Goal: Task Accomplishment & Management: Complete application form

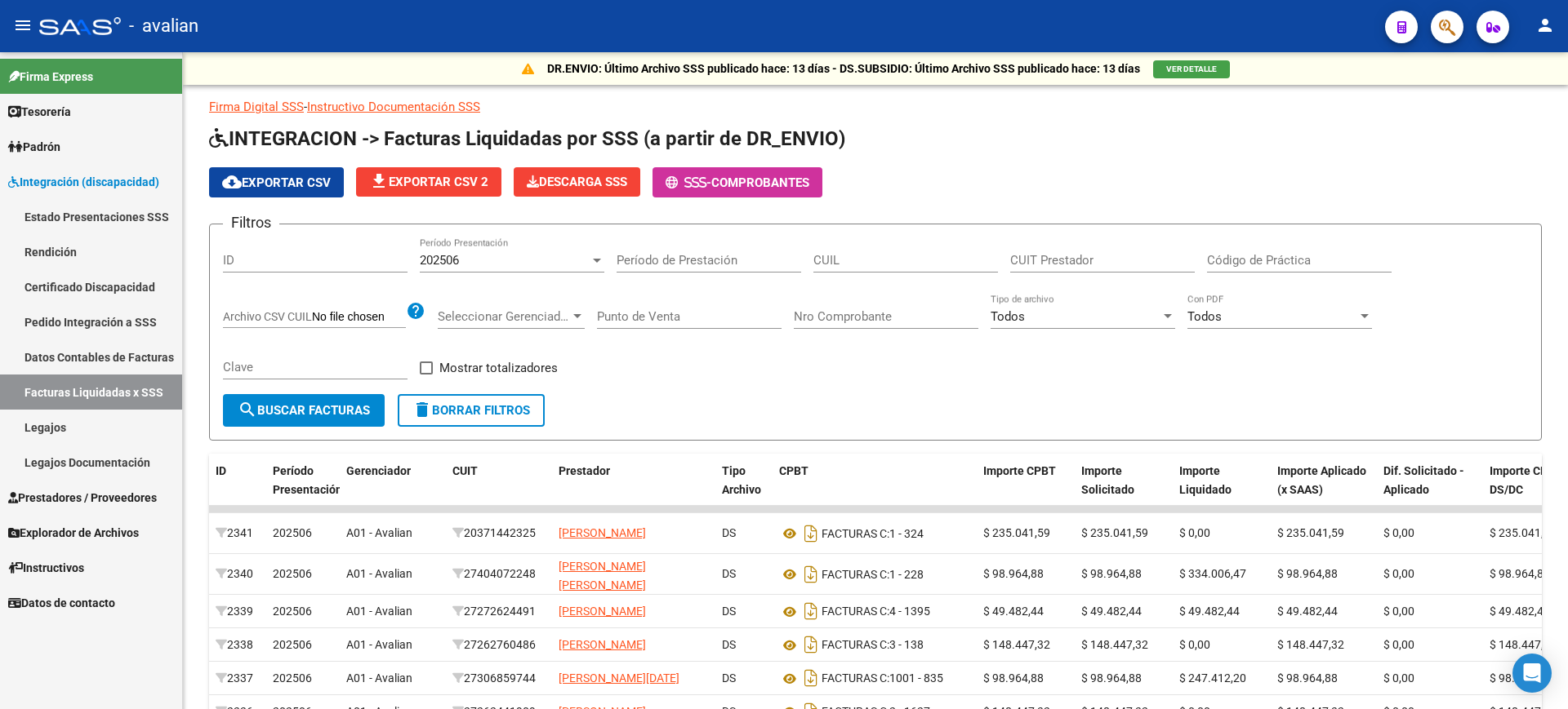
click at [80, 182] on span "Integración (discapacidad)" at bounding box center [83, 182] width 151 height 18
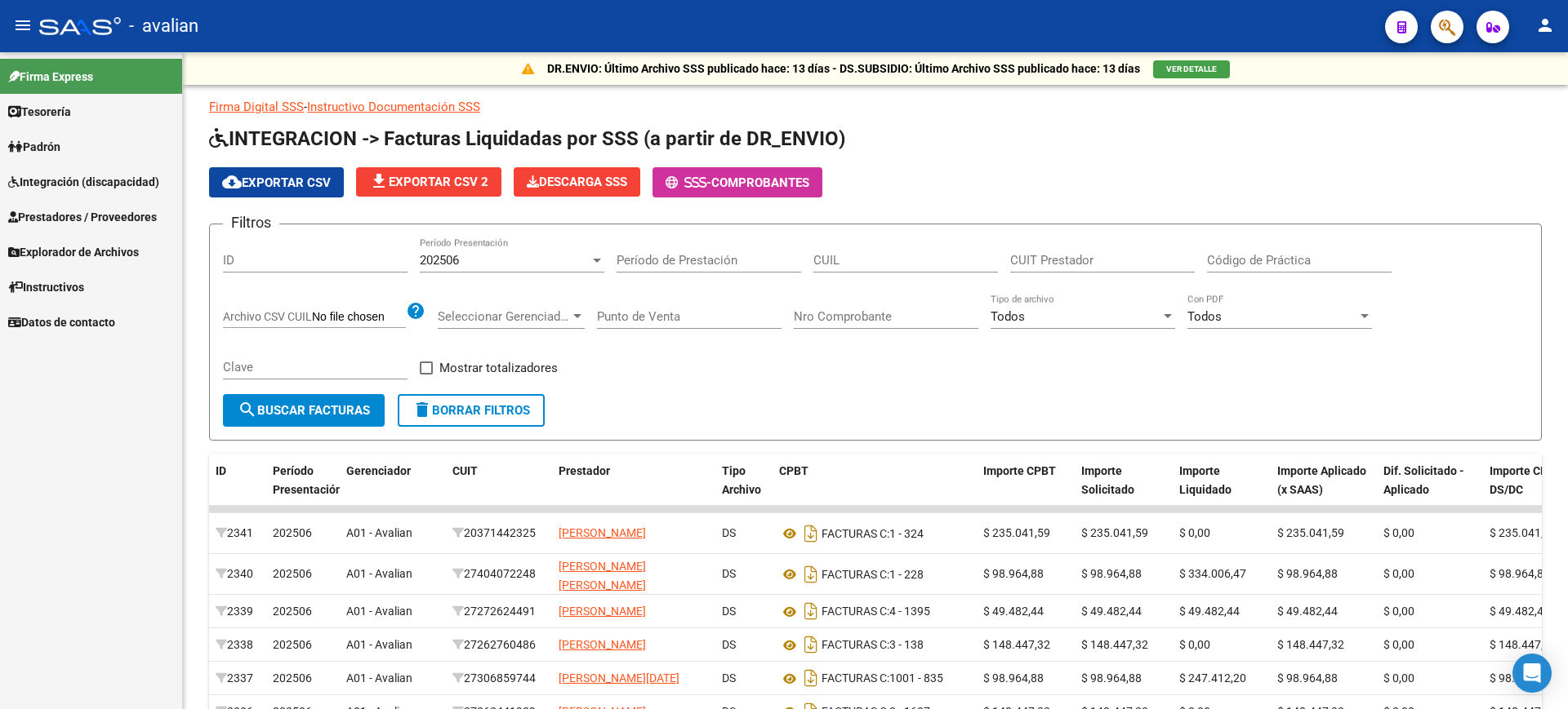
click at [74, 216] on span "Prestadores / Proveedores" at bounding box center [82, 217] width 149 height 18
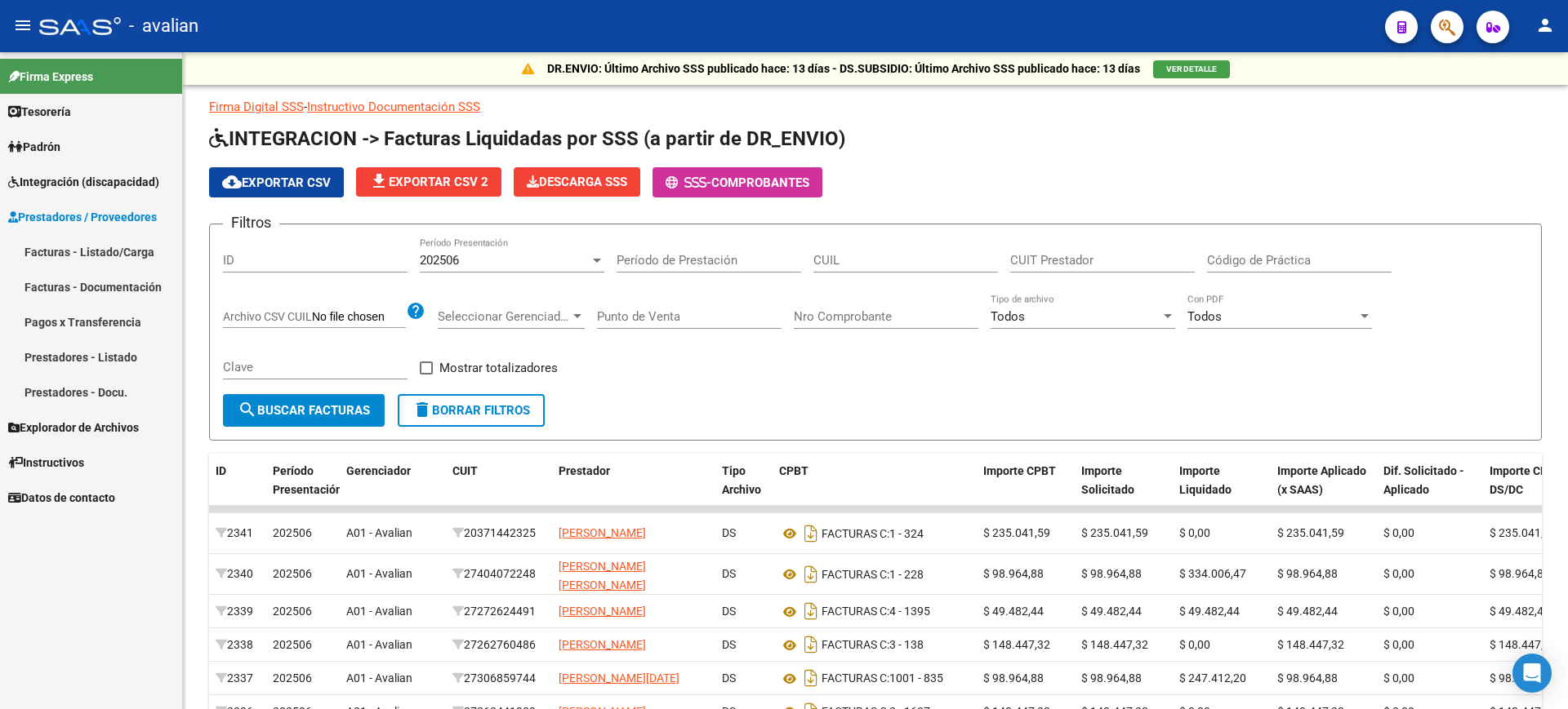
click at [71, 249] on link "Facturas - Listado/Carga" at bounding box center [90, 252] width 182 height 36
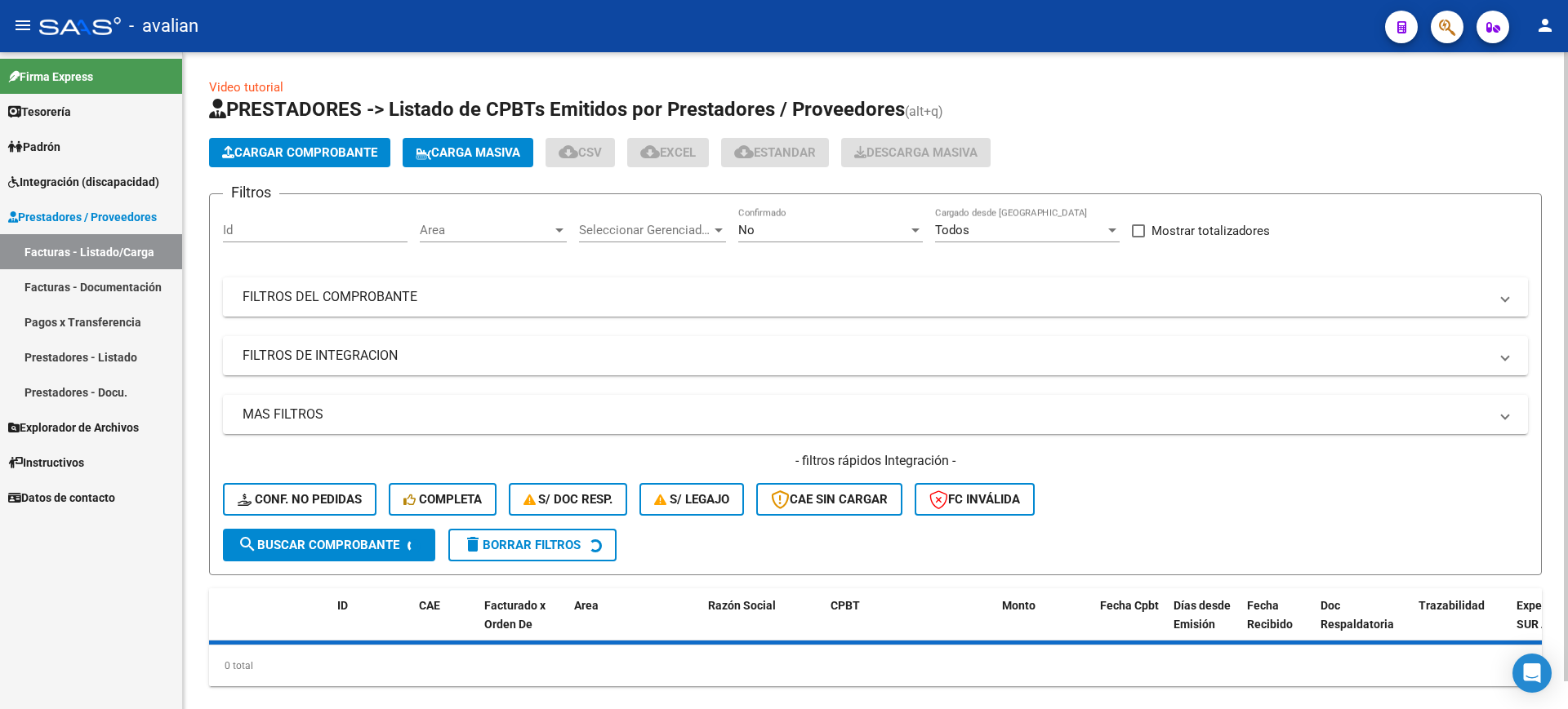
click at [969, 301] on mat-panel-title "FILTROS DEL COMPROBANTE" at bounding box center [865, 297] width 1246 height 18
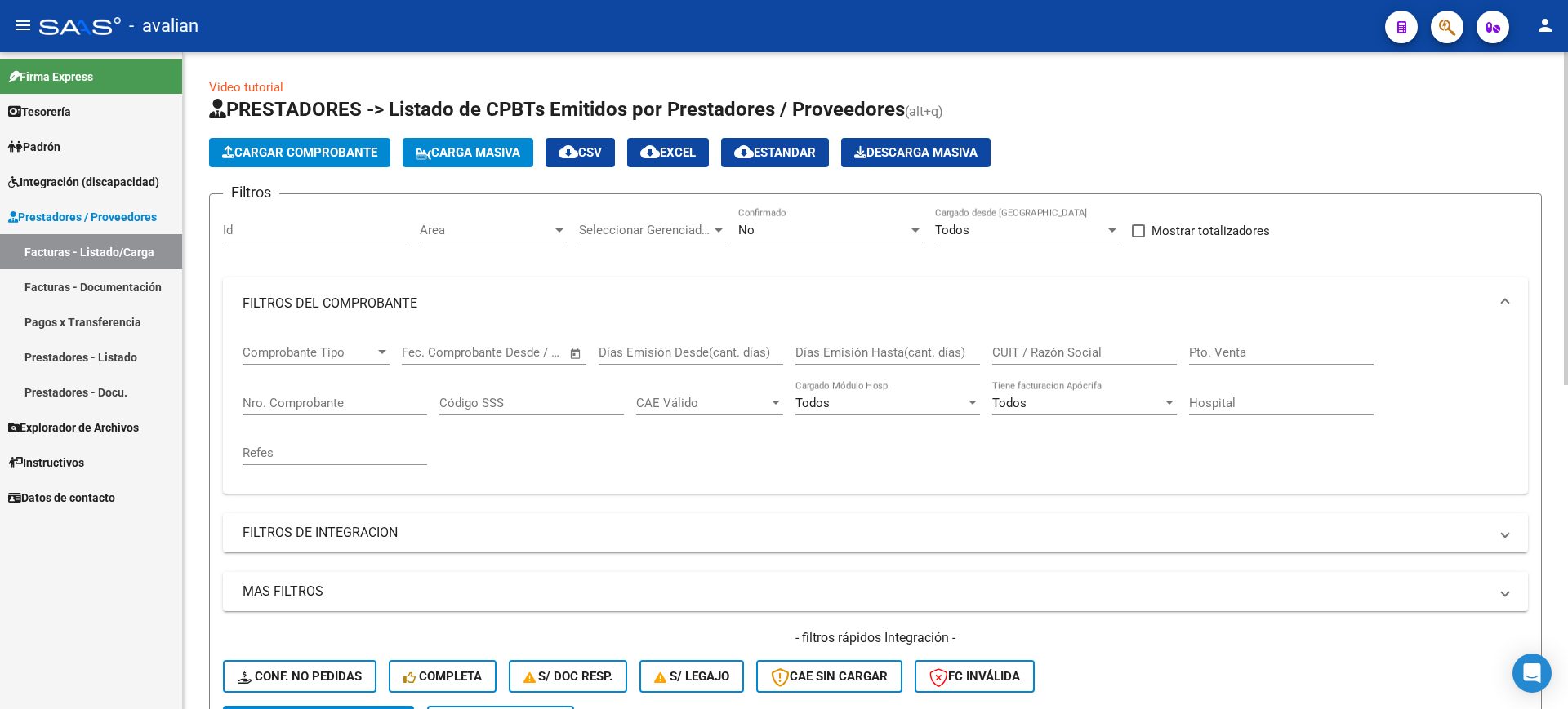
click at [1032, 353] on input "CUIT / Razón Social" at bounding box center [1084, 352] width 185 height 14
paste input "27407030708"
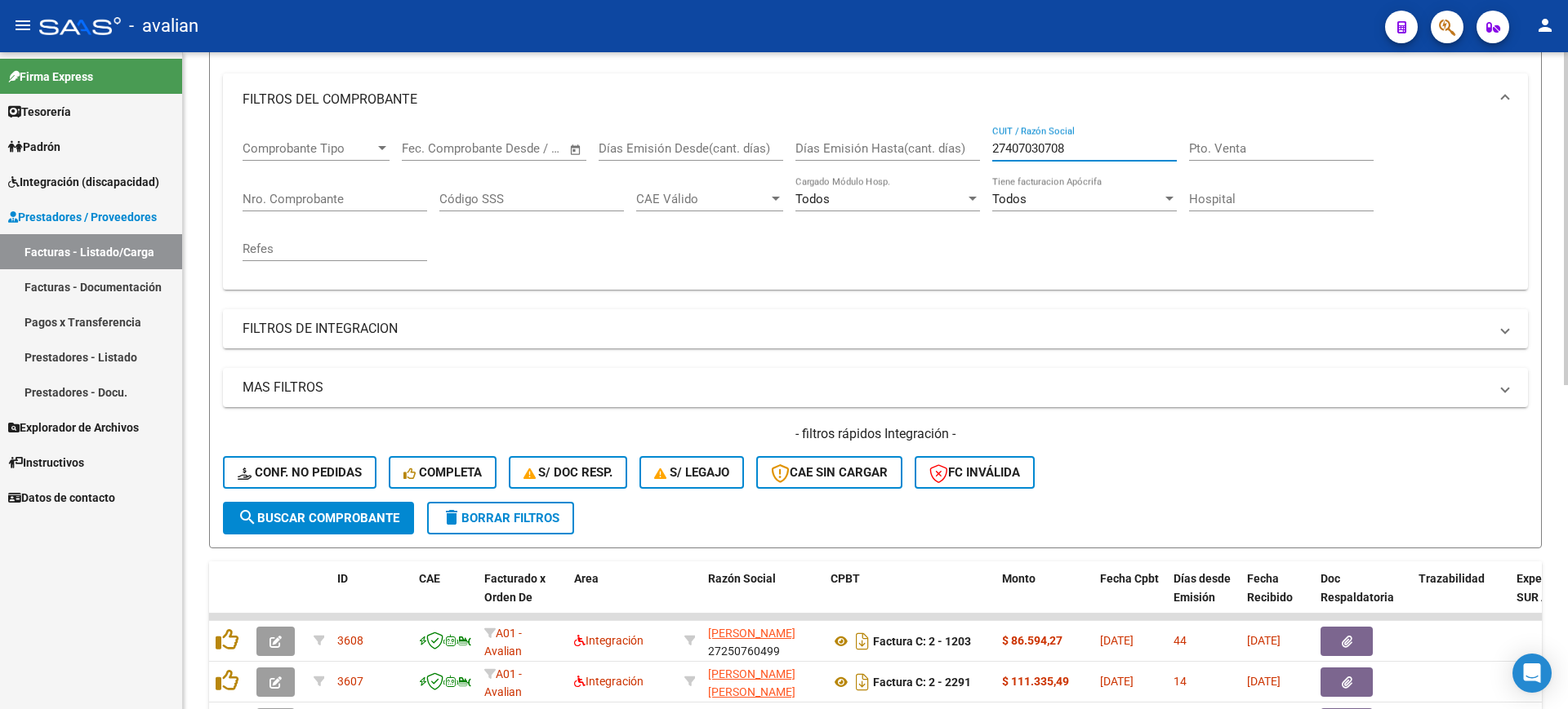
type input "27407030708"
click at [329, 515] on span "search Buscar Comprobante" at bounding box center [318, 518] width 162 height 14
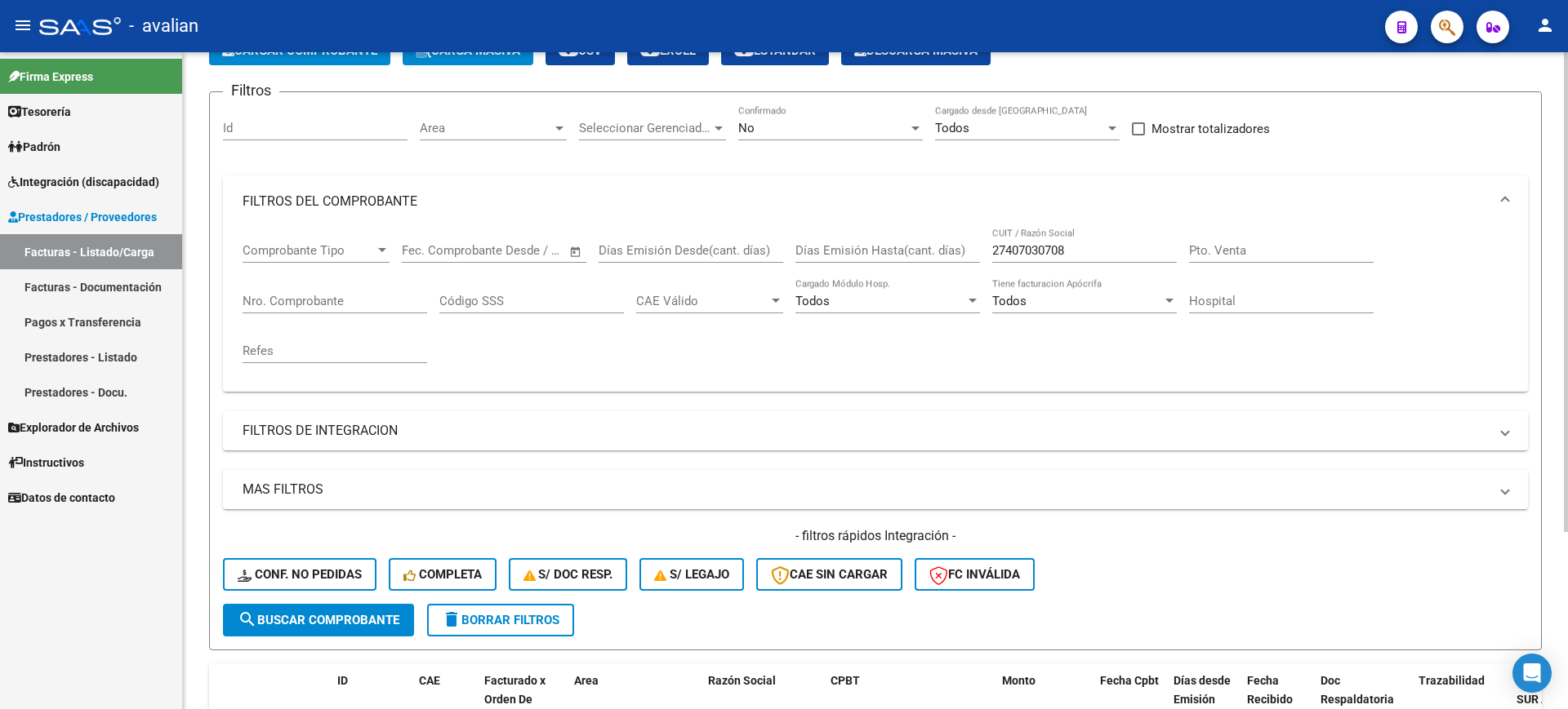
scroll to position [0, 0]
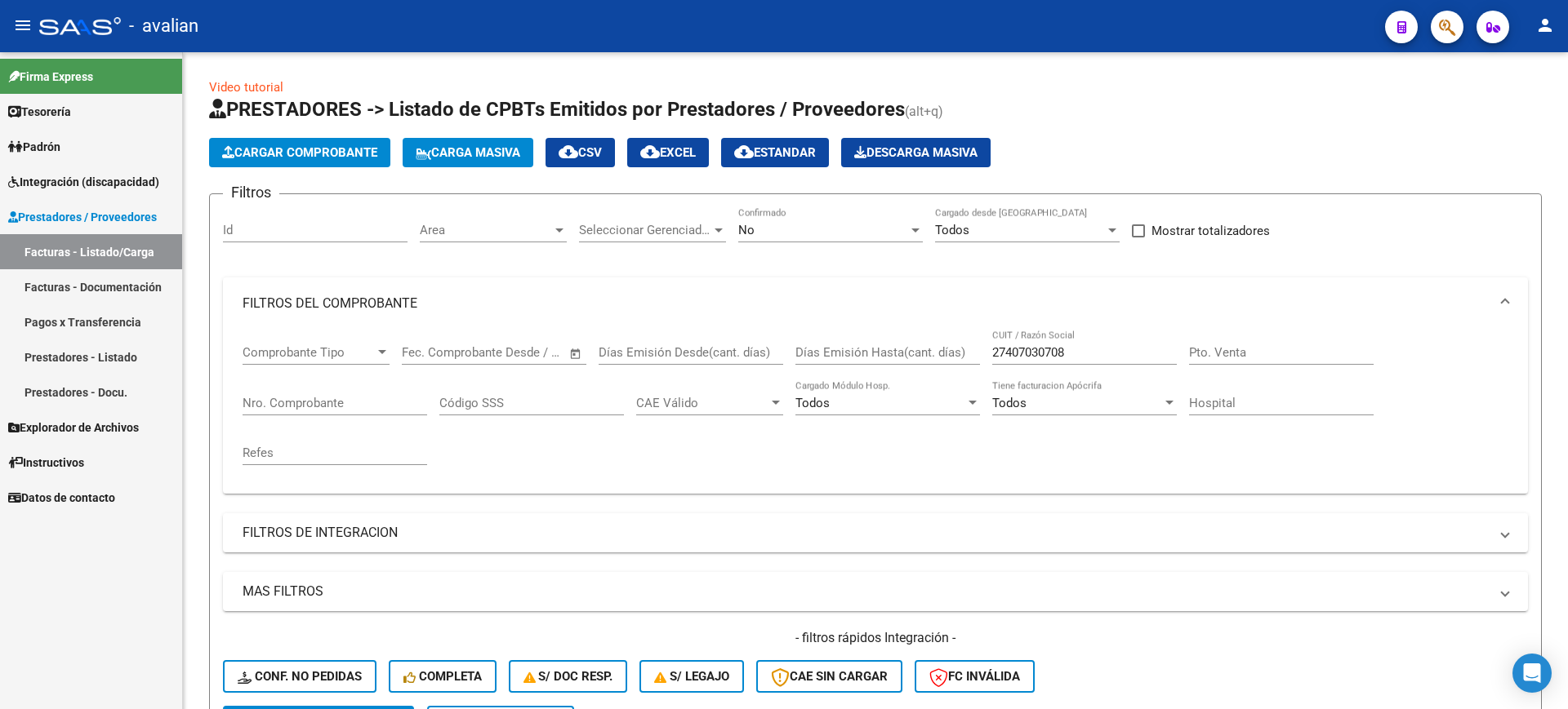
click at [54, 173] on span "Integración (discapacidad)" at bounding box center [83, 182] width 151 height 18
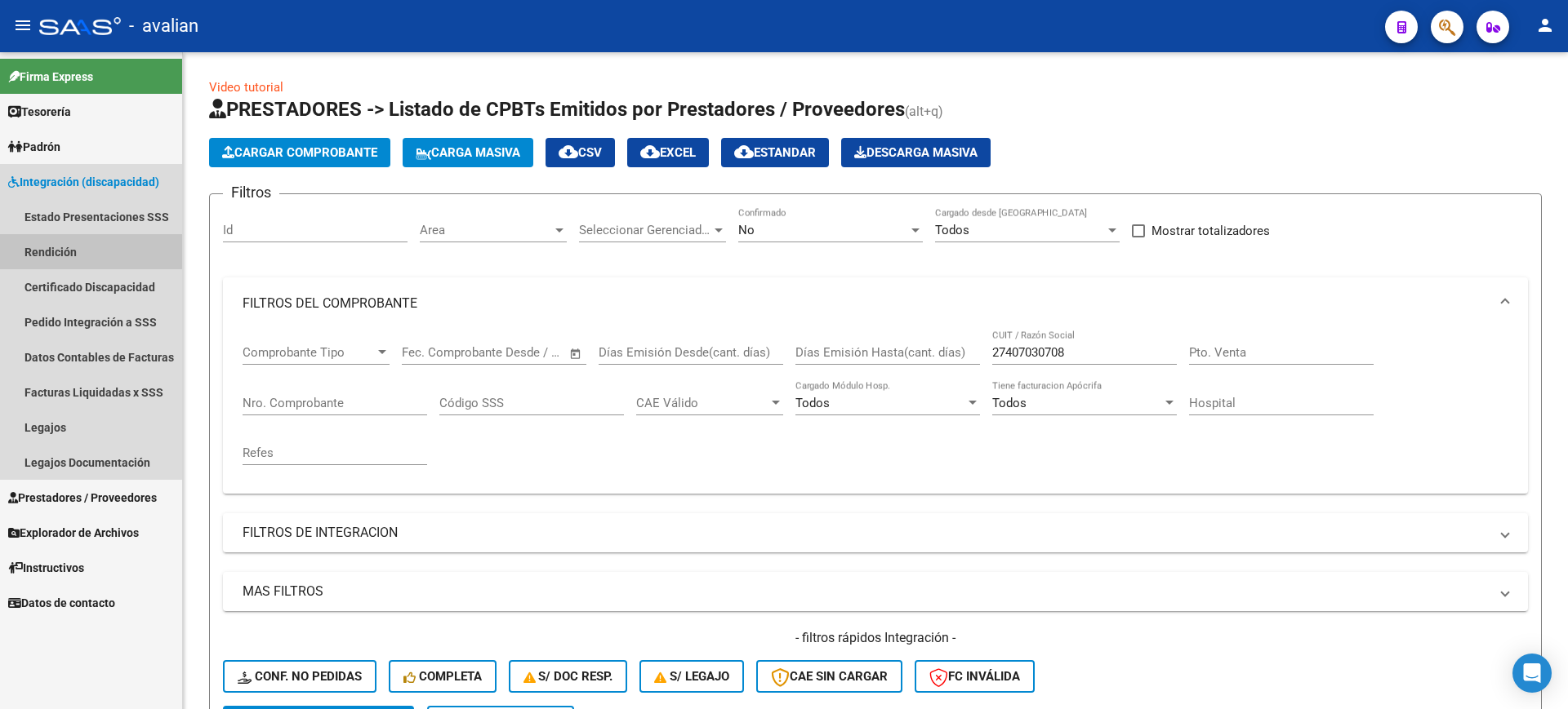
click at [59, 244] on link "Rendición" at bounding box center [90, 252] width 182 height 36
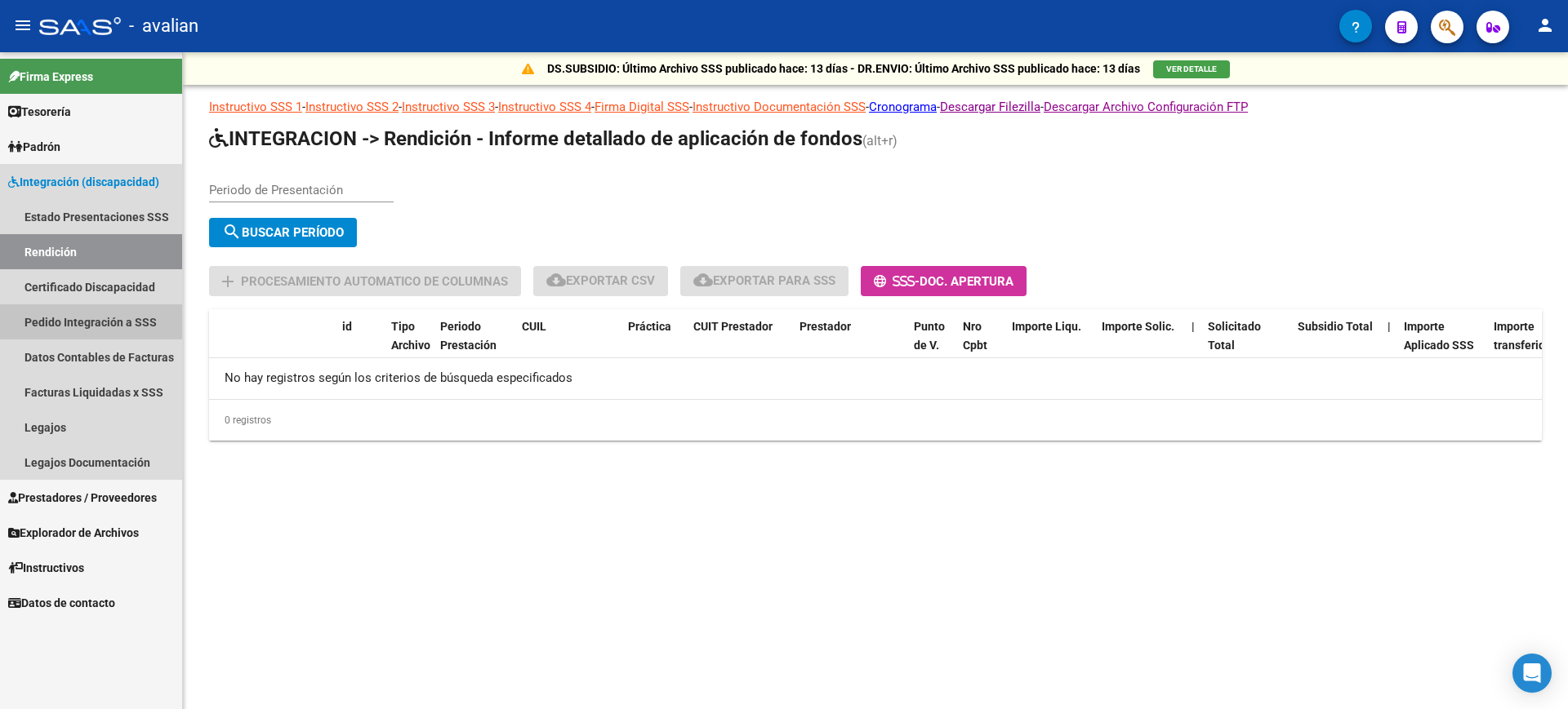
click at [84, 323] on link "Pedido Integración a SSS" at bounding box center [90, 322] width 182 height 36
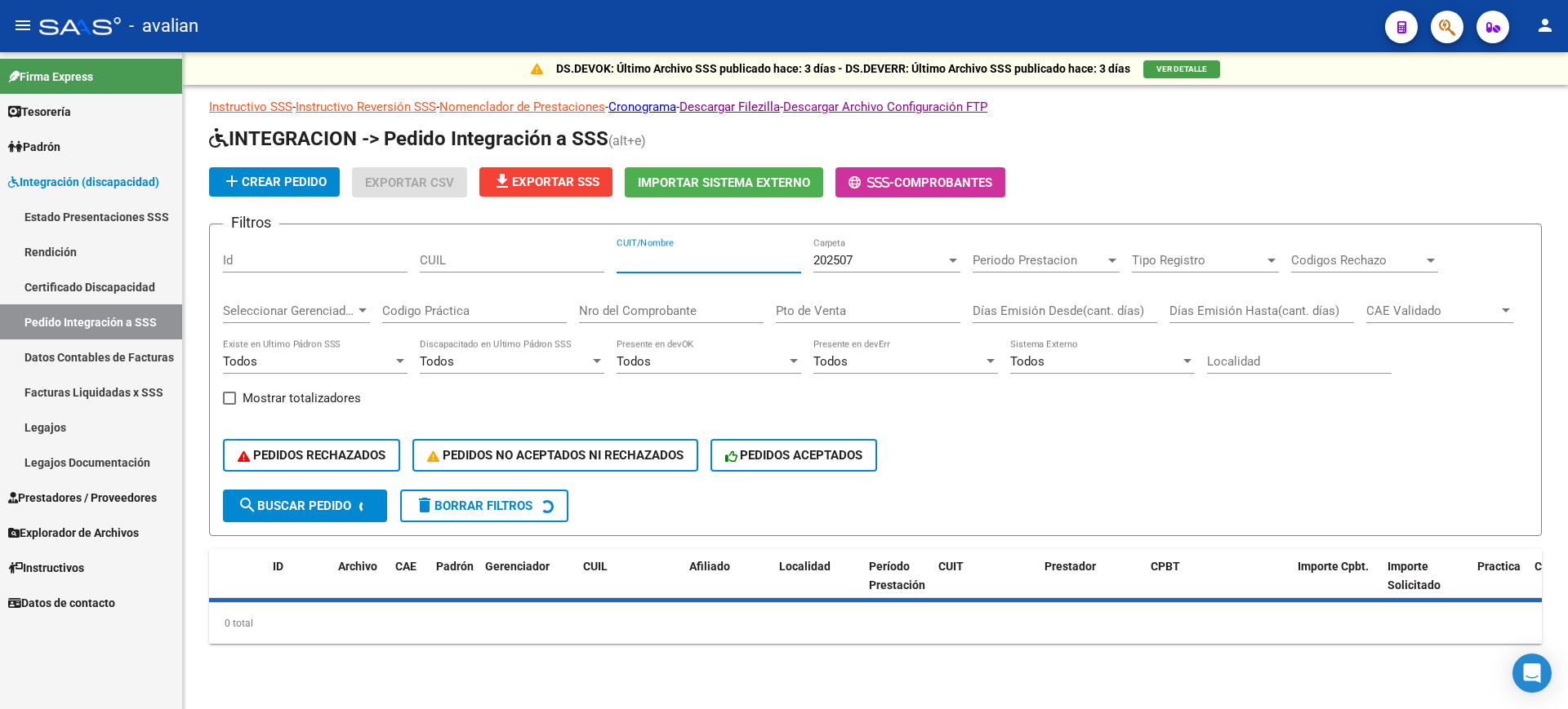
click at [693, 264] on input "CUIT/Nombre" at bounding box center [709, 259] width 185 height 14
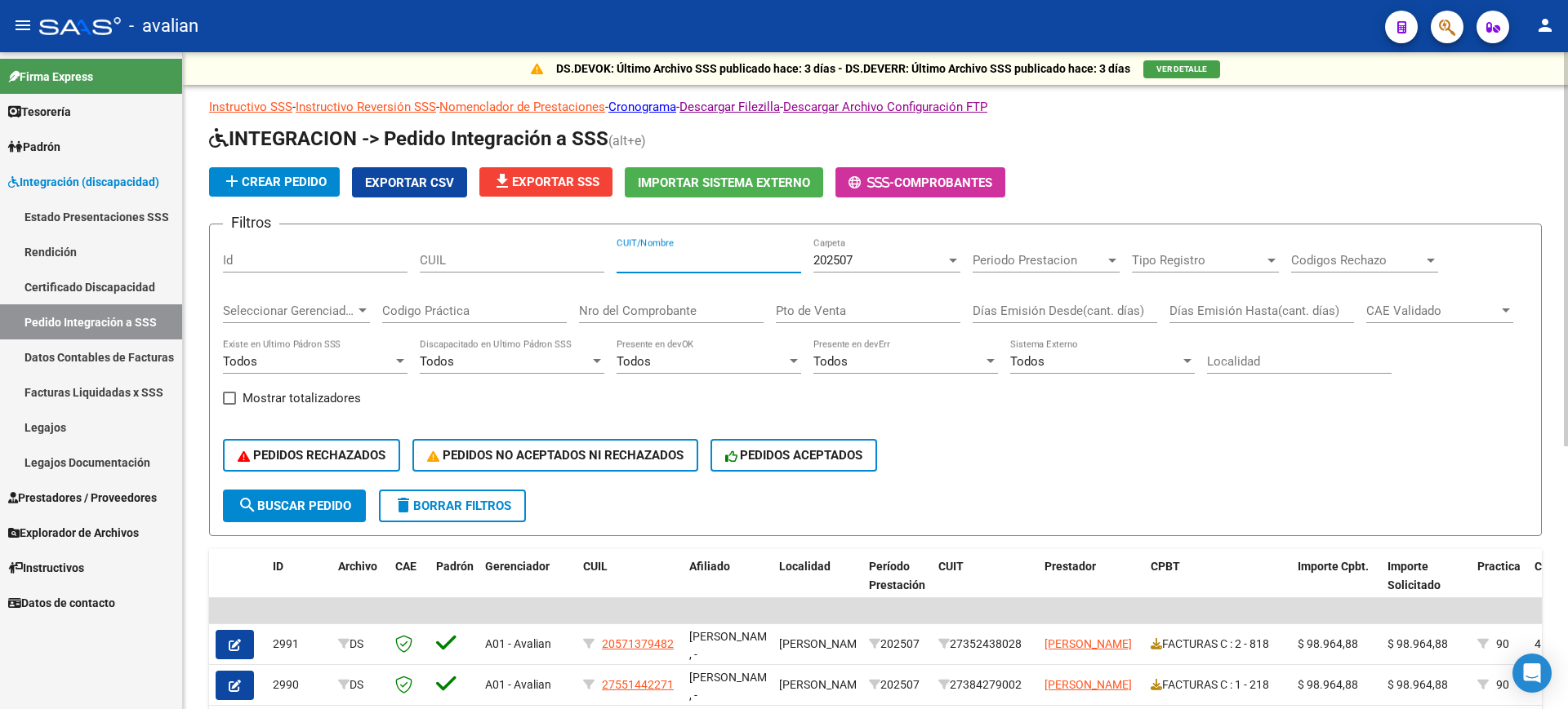
paste input "27407030708"
type input "27407030708"
click at [287, 501] on span "search Buscar Pedido" at bounding box center [294, 505] width 113 height 14
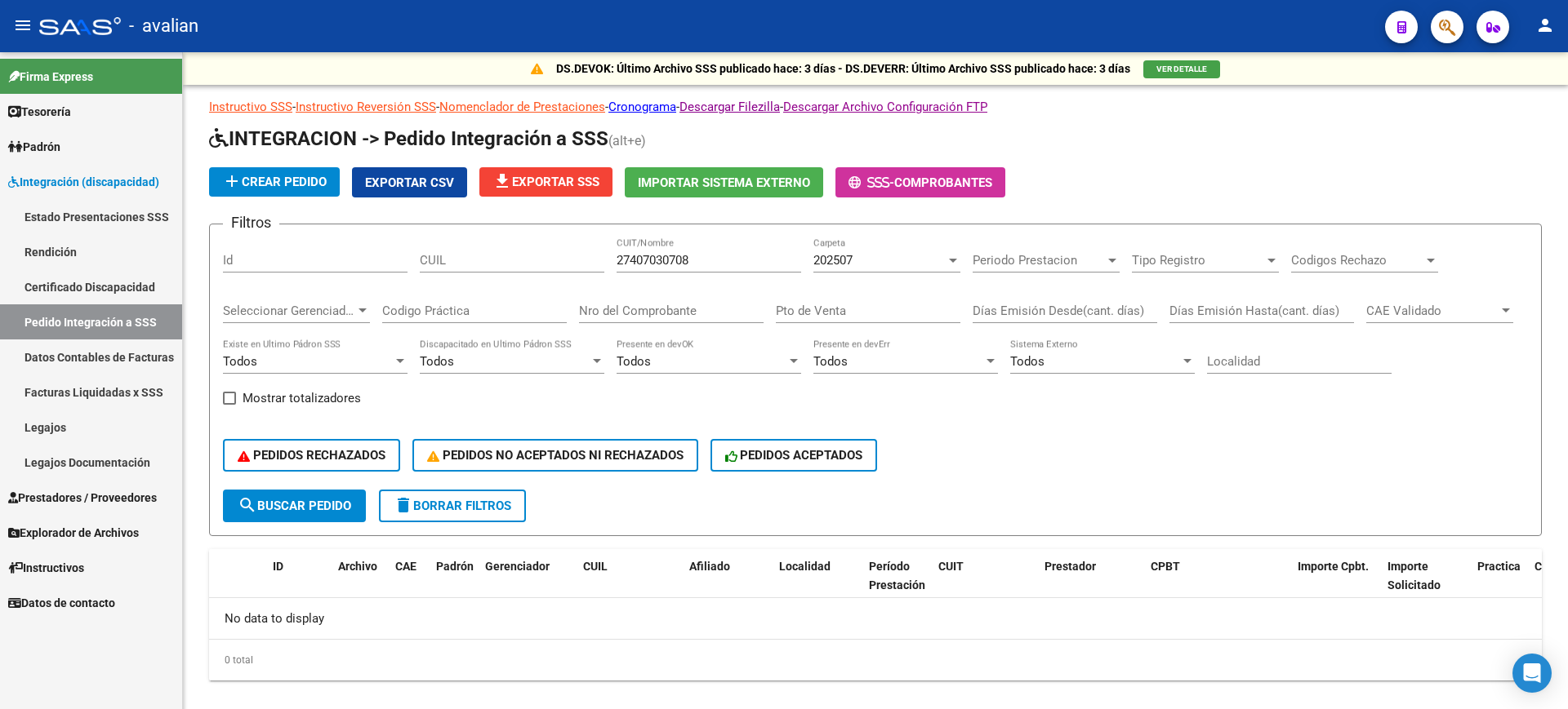
click at [83, 177] on span "Integración (discapacidad)" at bounding box center [83, 182] width 151 height 18
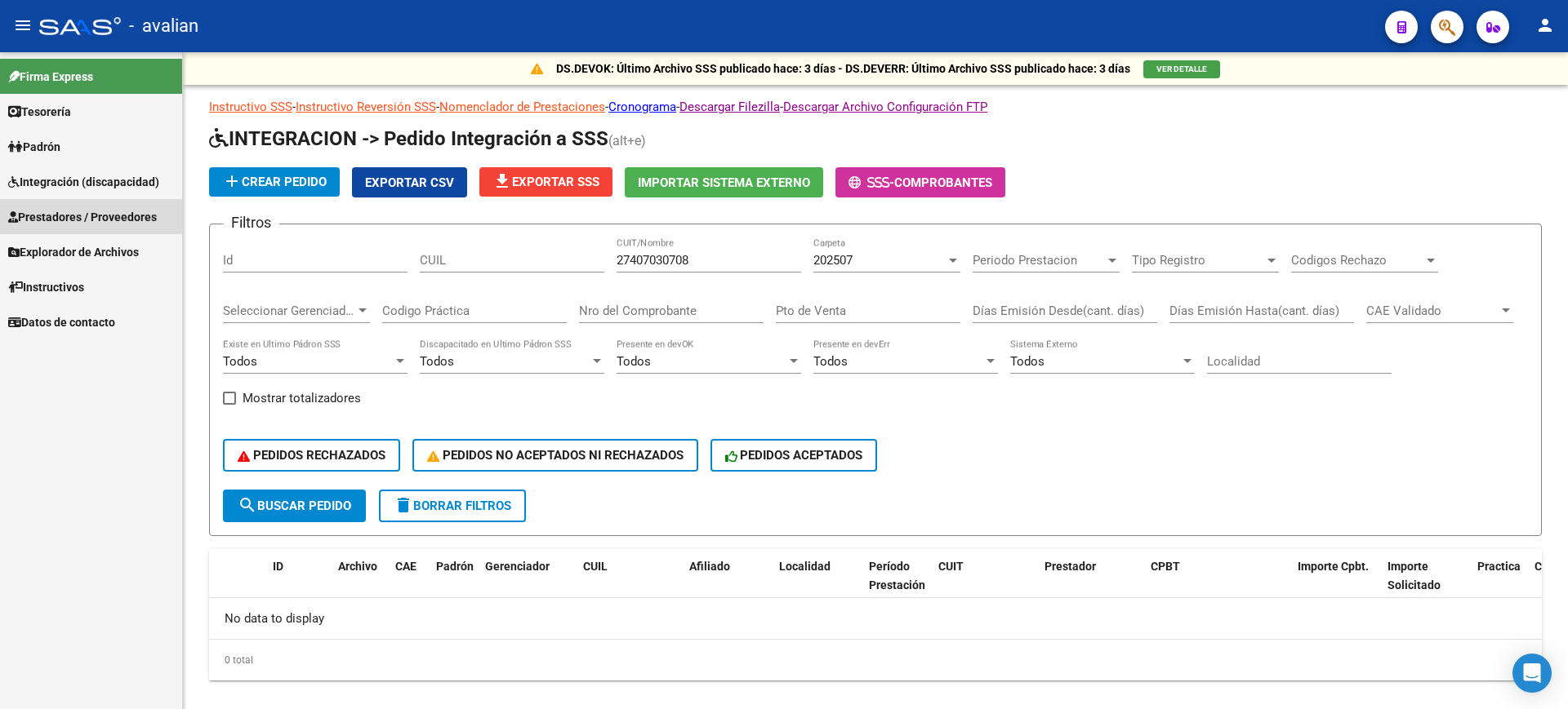
click at [84, 214] on span "Prestadores / Proveedores" at bounding box center [82, 217] width 149 height 18
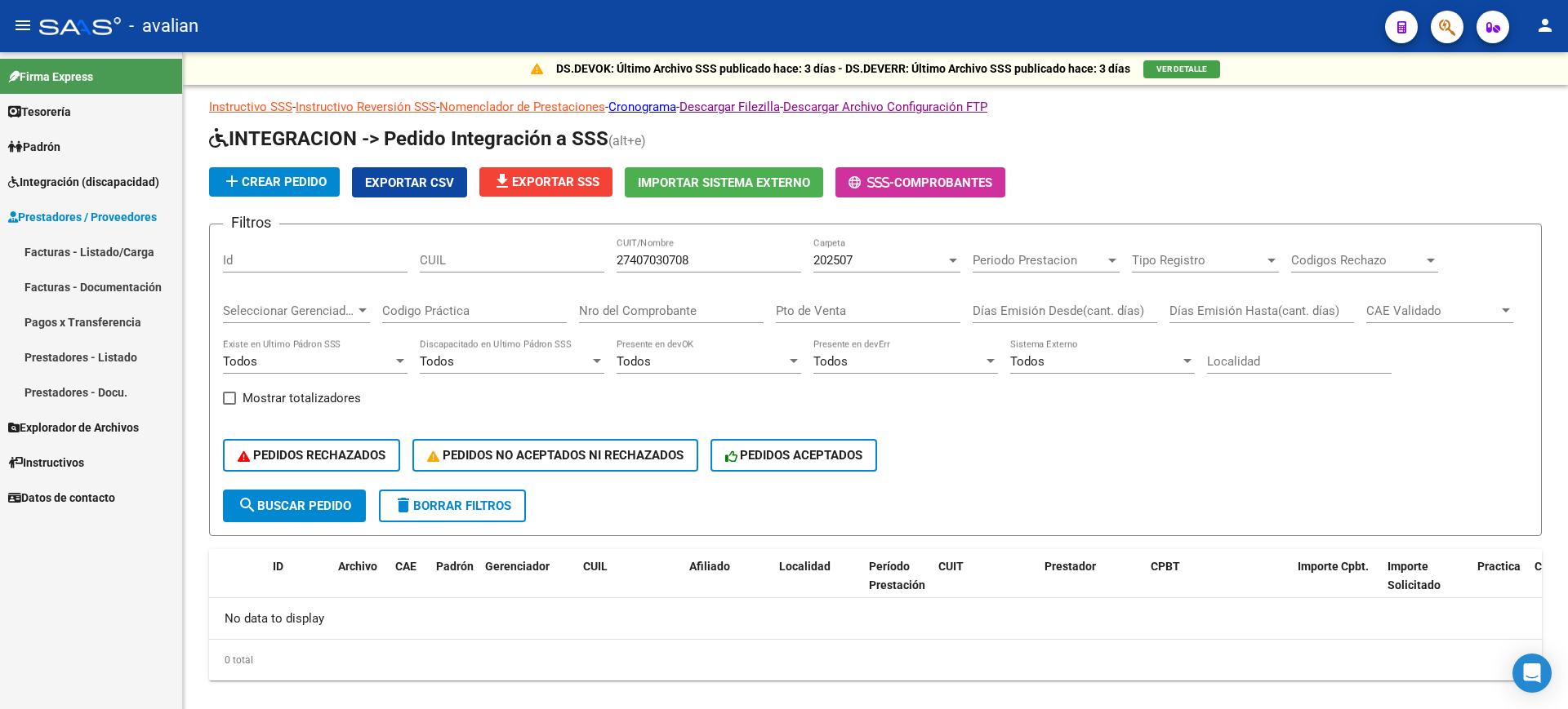
click at [75, 235] on link "Facturas - Listado/Carga" at bounding box center [90, 252] width 182 height 36
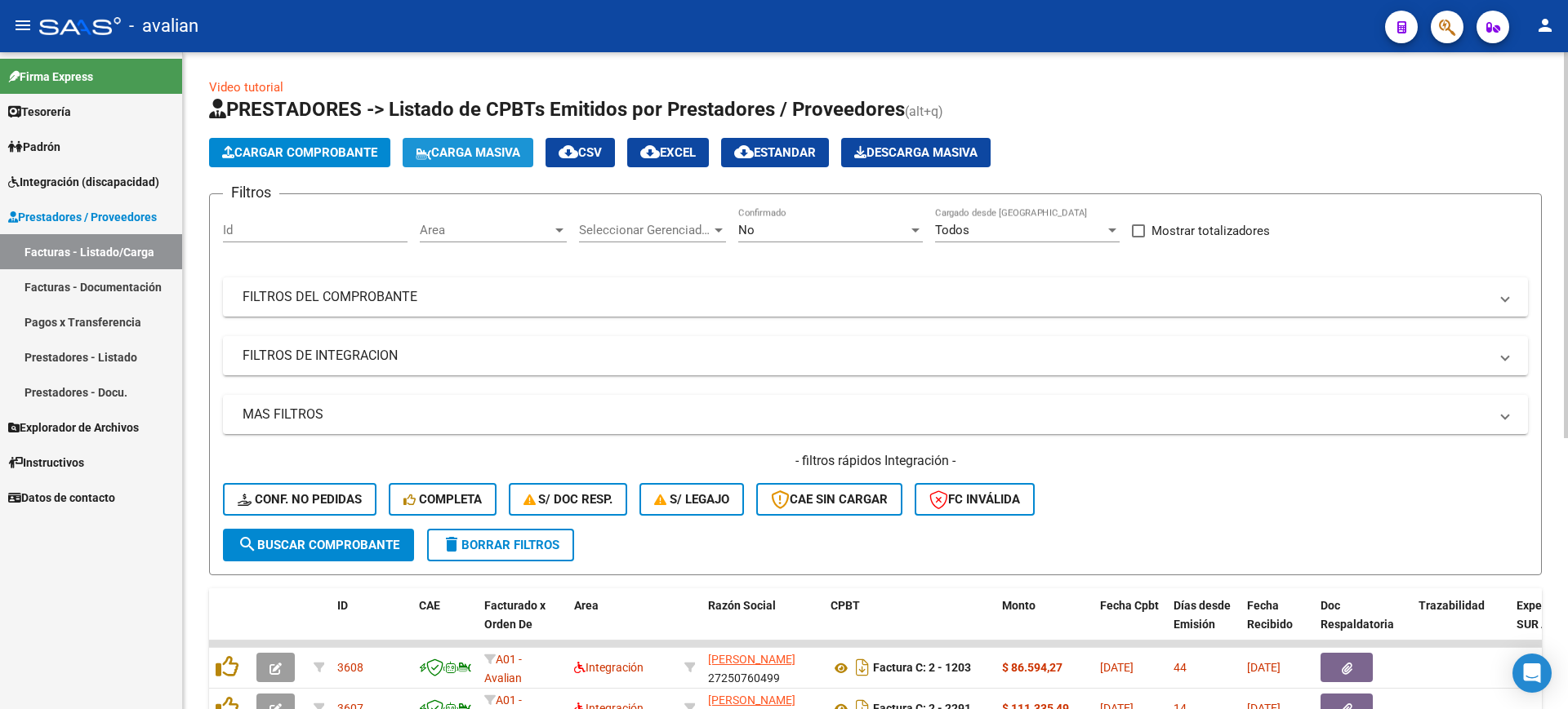
click at [479, 150] on span "Carga Masiva" at bounding box center [467, 152] width 105 height 14
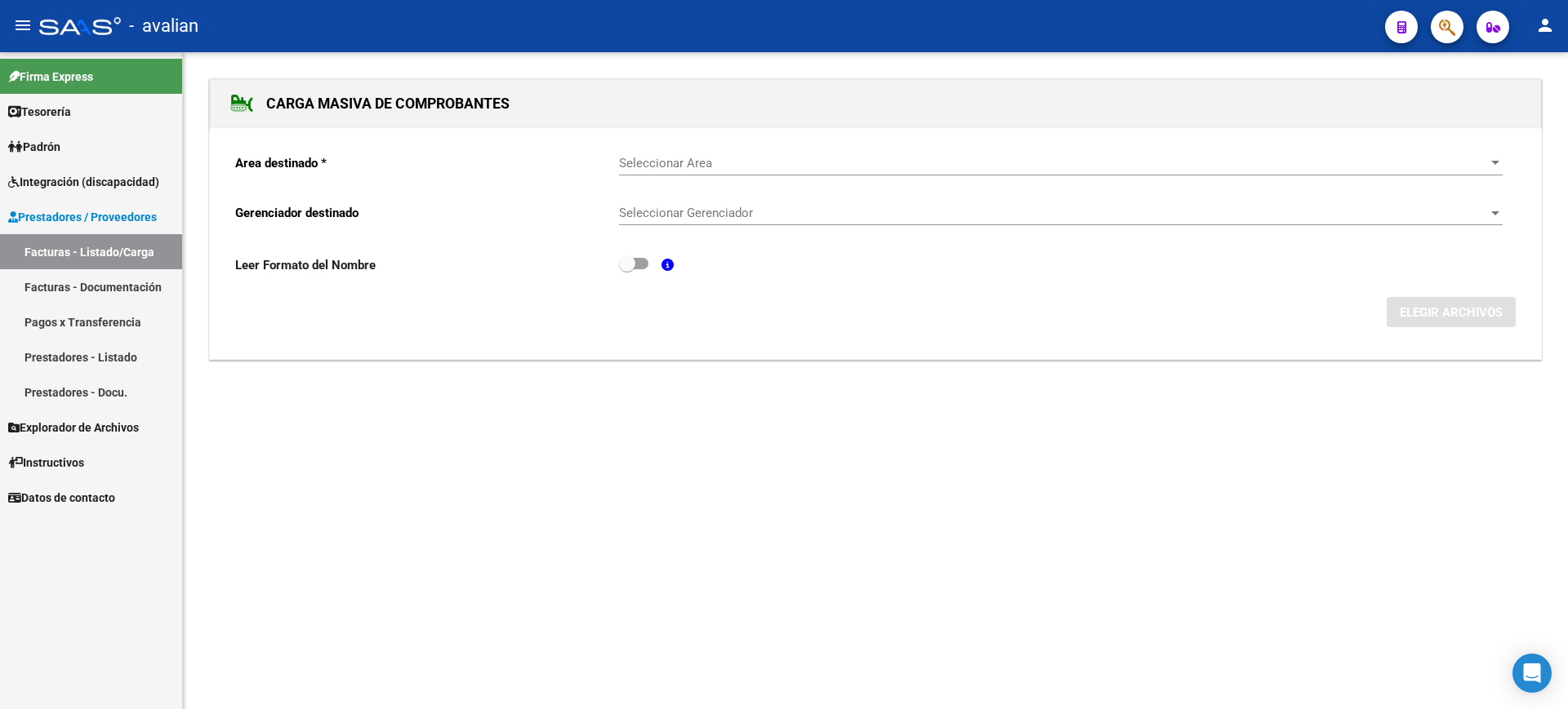
click at [738, 165] on span "Seleccionar Area" at bounding box center [1054, 162] width 869 height 14
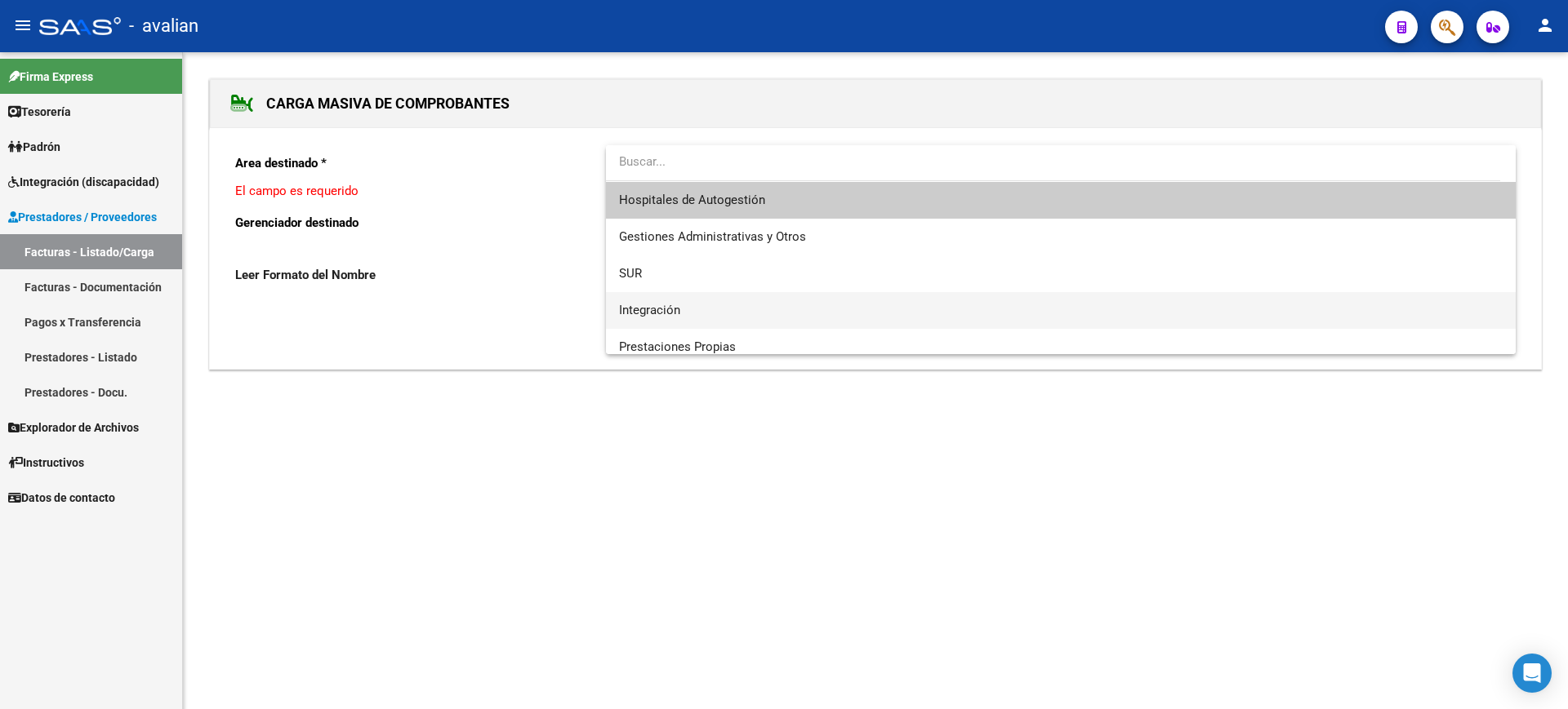
click at [724, 296] on span "Integración" at bounding box center [1060, 310] width 884 height 37
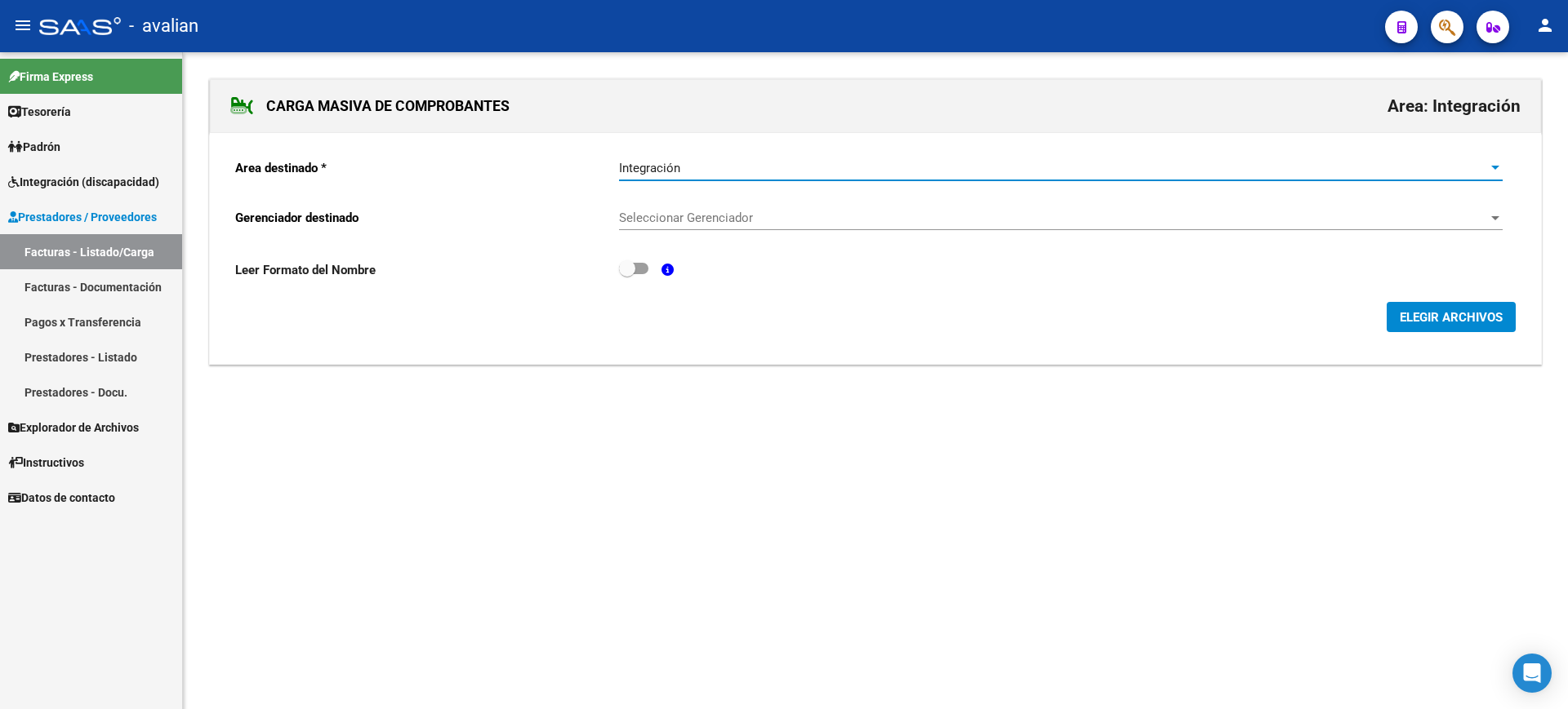
click at [739, 219] on span "Seleccionar Gerenciador" at bounding box center [1054, 217] width 869 height 14
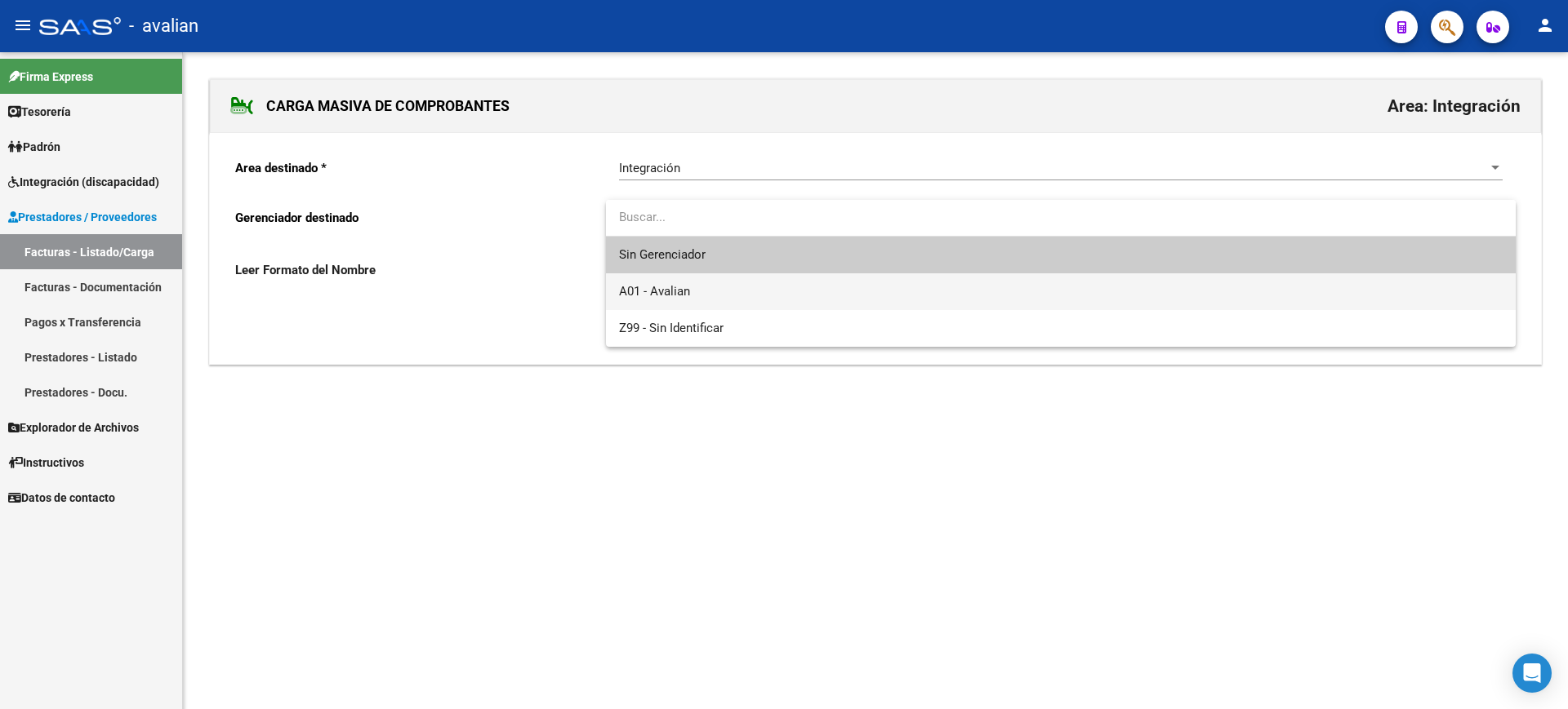
click at [691, 290] on span "A01 - Avalian" at bounding box center [1060, 292] width 884 height 37
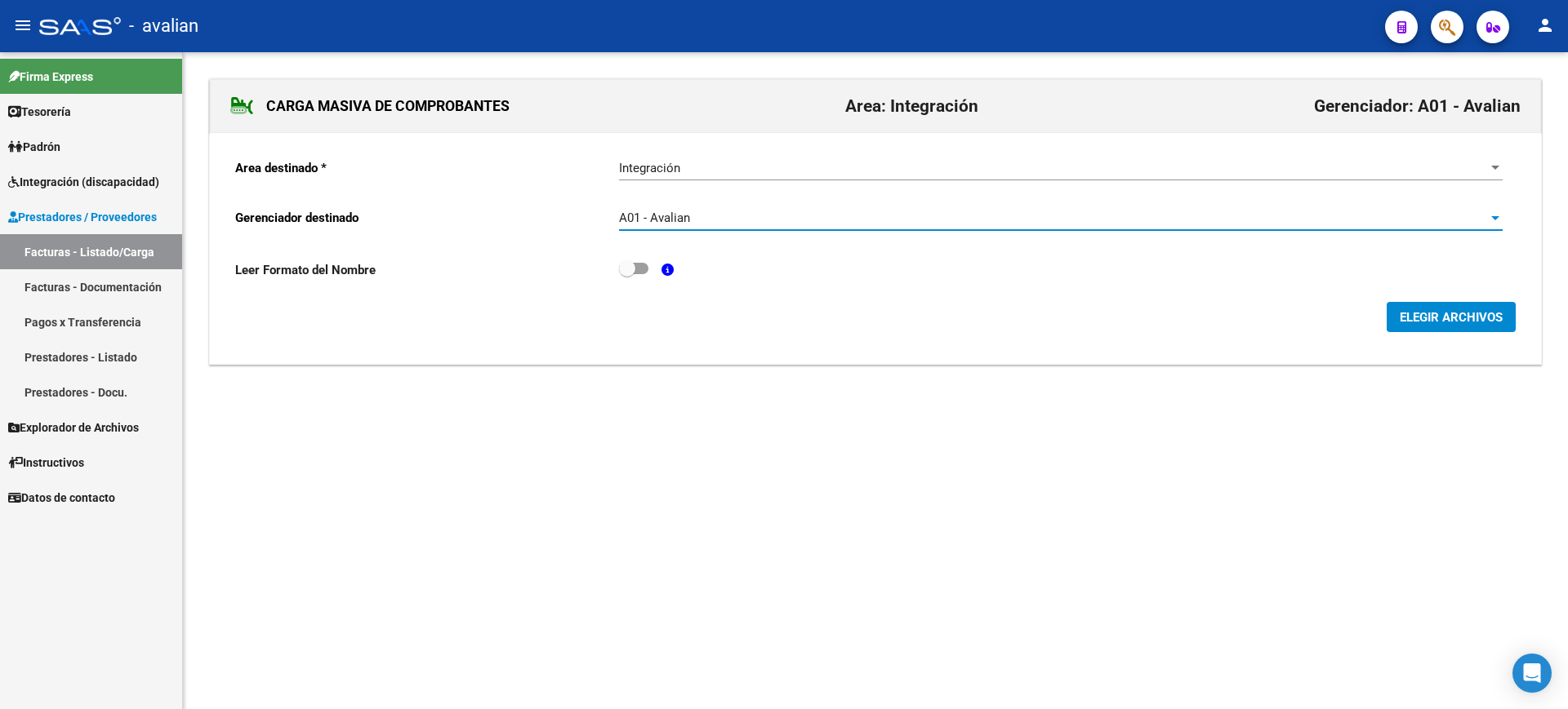
click at [638, 266] on span at bounding box center [634, 268] width 30 height 12
click at [627, 274] on input "checkbox" at bounding box center [626, 274] width 1 height 1
checkbox input "true"
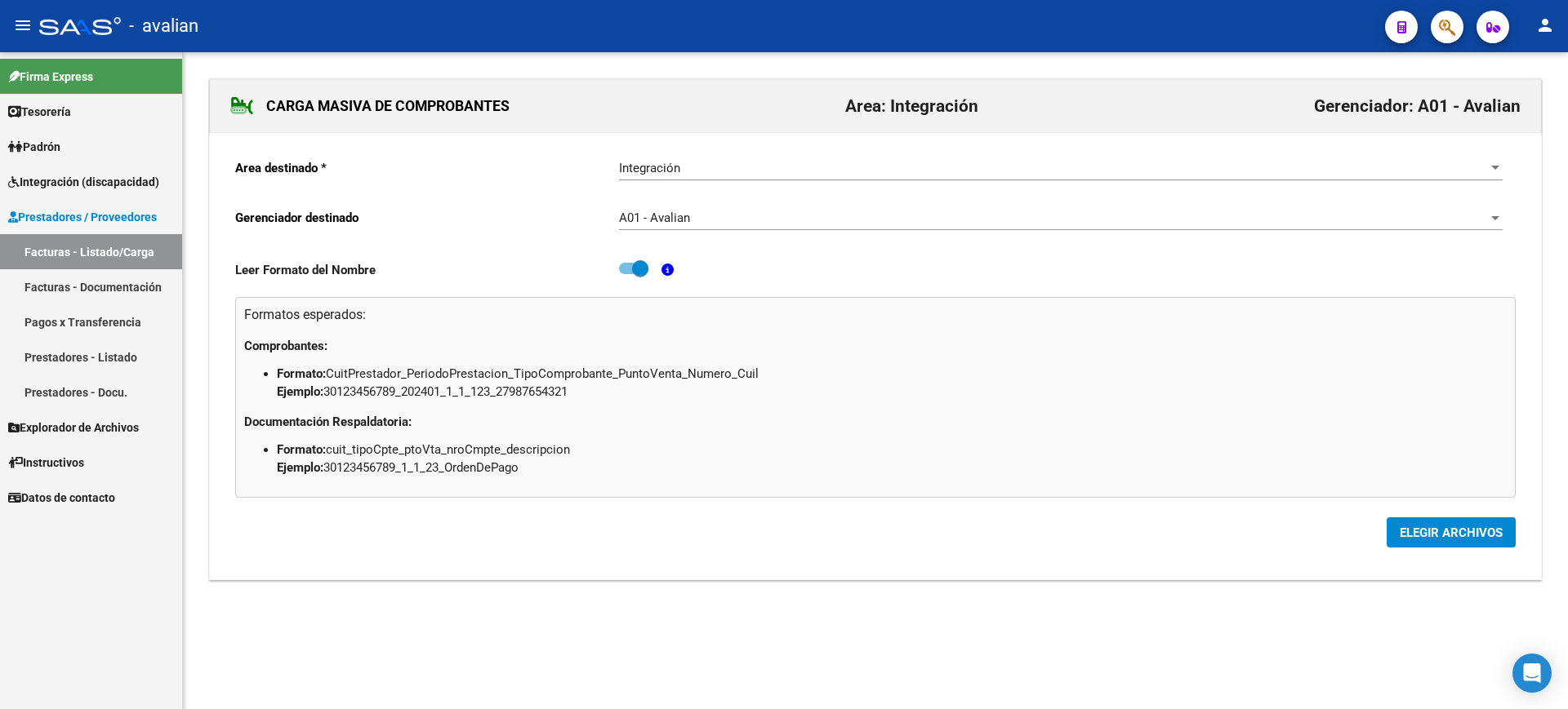
click at [1431, 533] on span "ELEGIR ARCHIVOS" at bounding box center [1451, 532] width 103 height 14
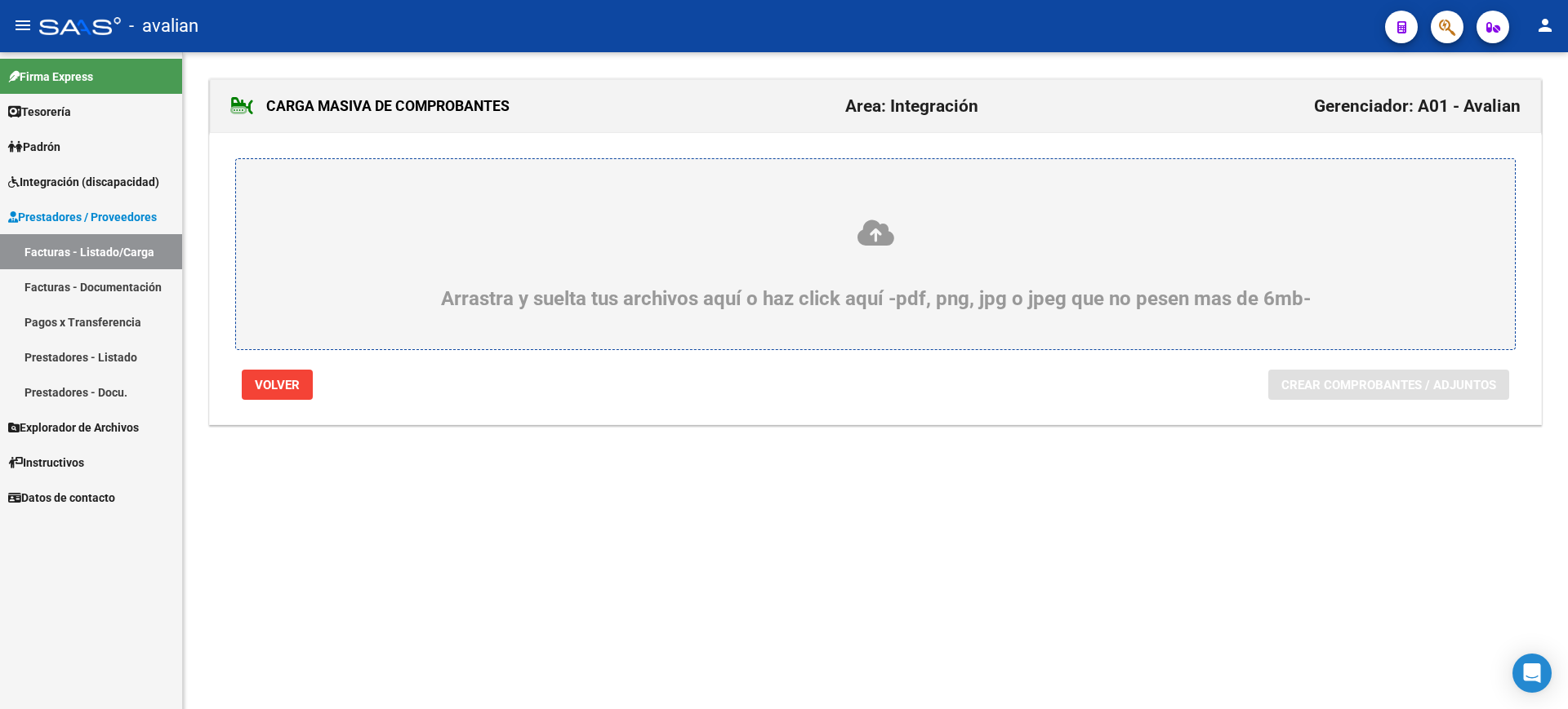
click at [879, 231] on icon at bounding box center [875, 232] width 1201 height 30
click at [0, 0] on input "Arrastra y suelta tus archivos aquí o haz click aquí -pdf, png, jpg o jpeg que …" at bounding box center [0, 0] width 0 height 0
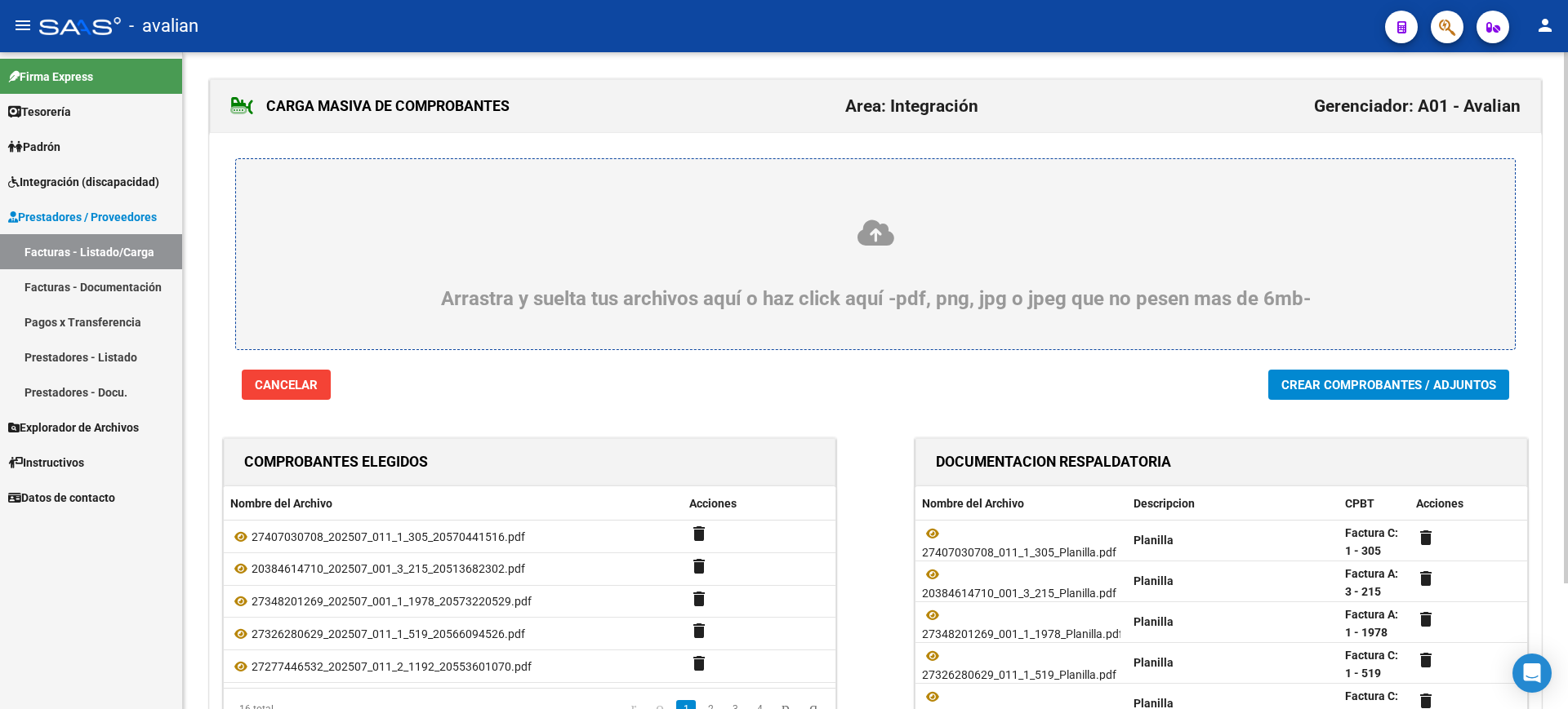
click at [1367, 384] on span "Crear Comprobantes / Adjuntos" at bounding box center [1388, 384] width 214 height 14
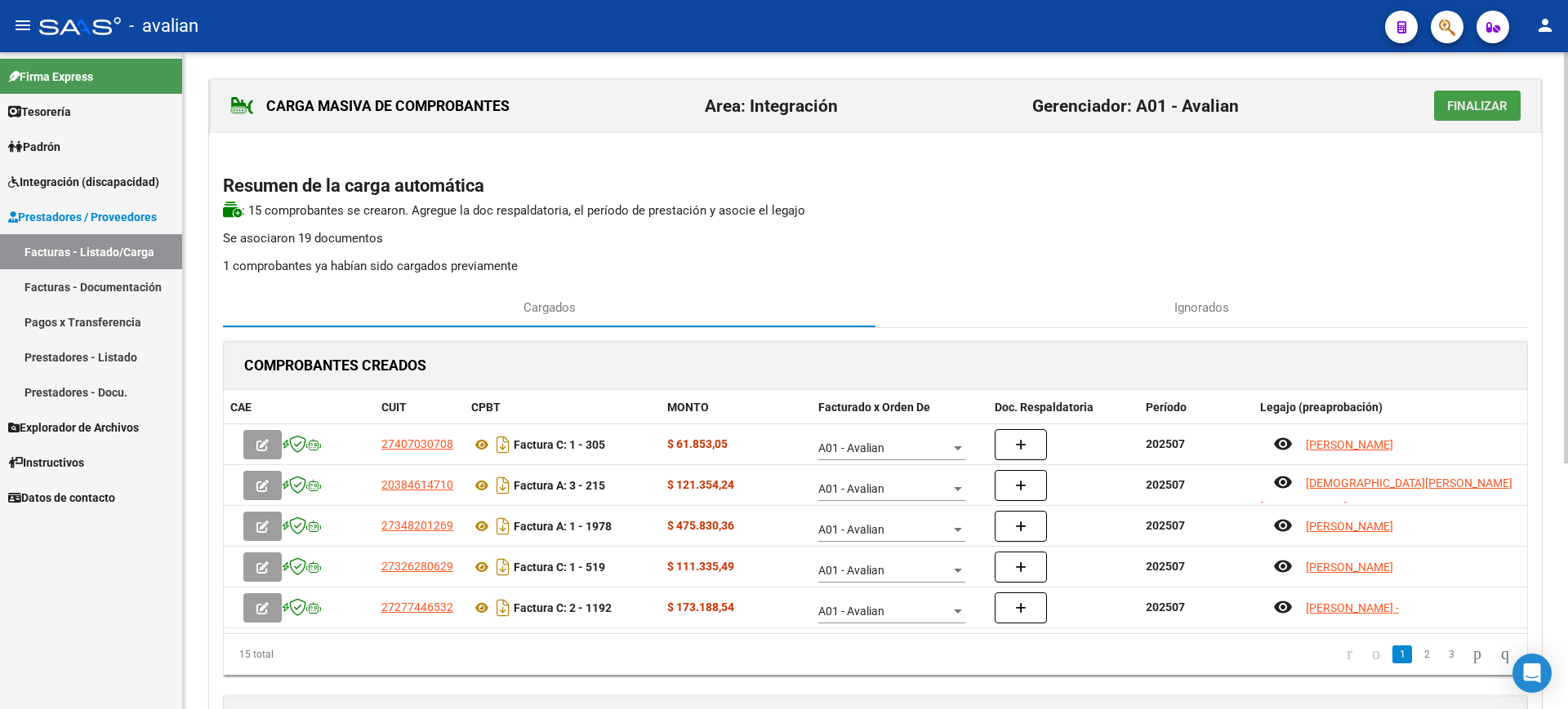
click at [1493, 99] on span "Finalizar" at bounding box center [1477, 106] width 61 height 14
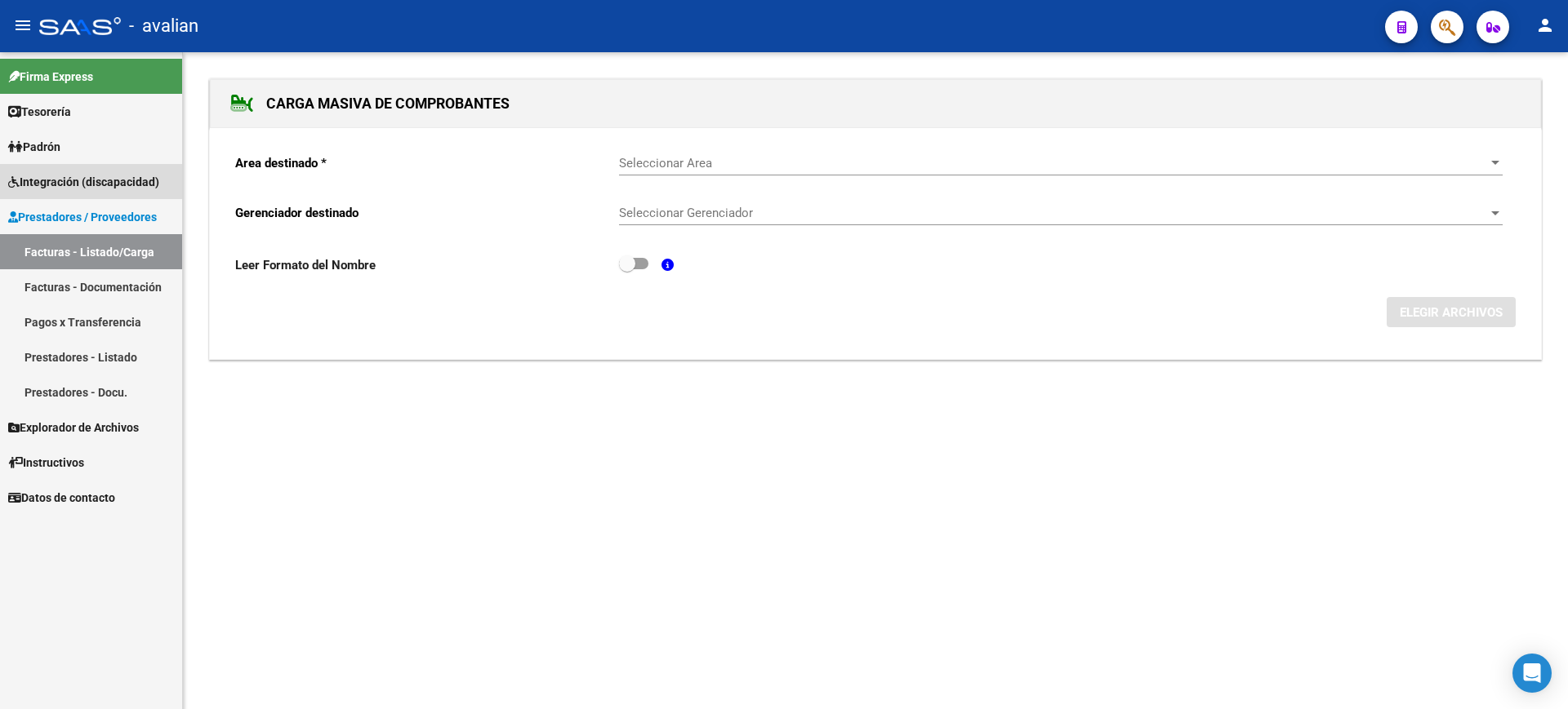
click at [44, 173] on span "Integración (discapacidad)" at bounding box center [83, 182] width 151 height 18
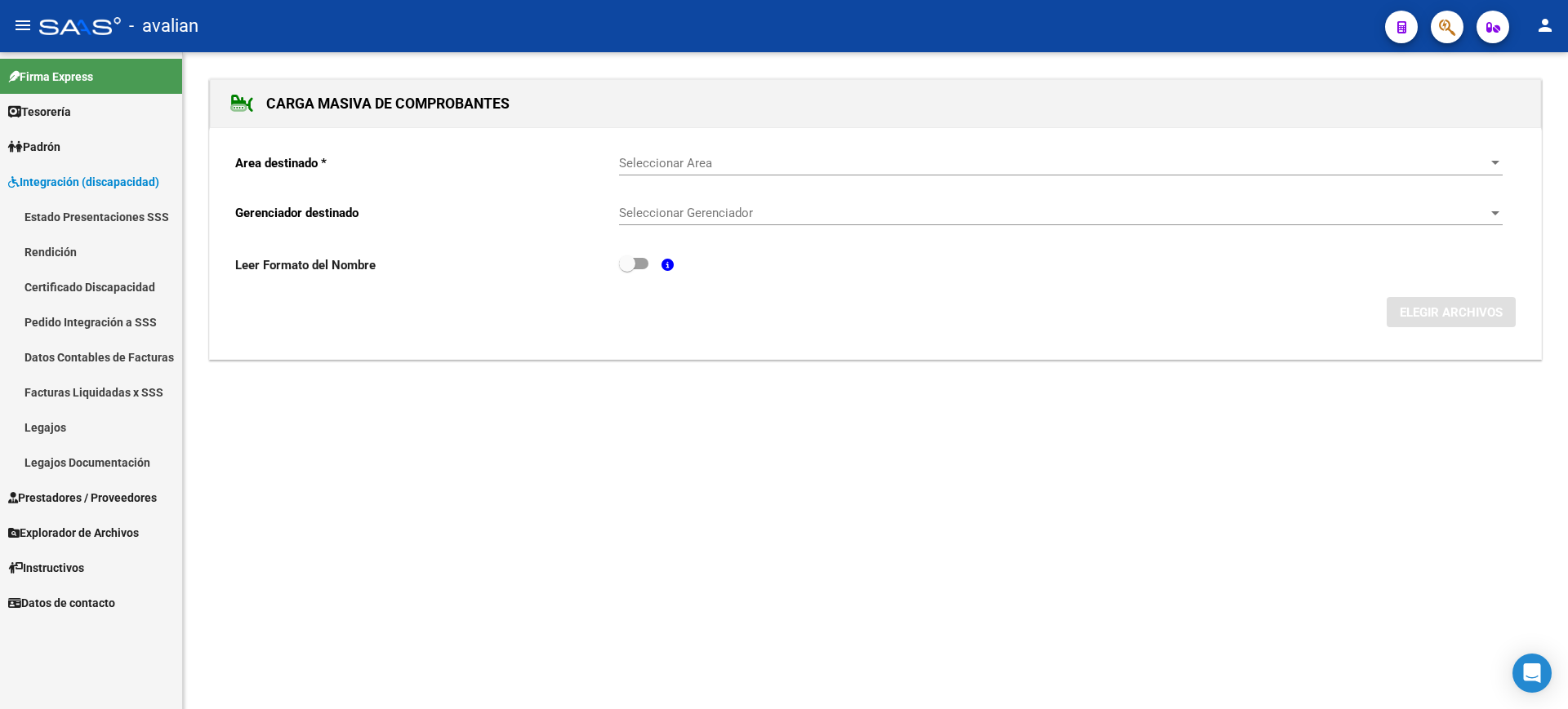
click at [73, 318] on link "Pedido Integración a SSS" at bounding box center [90, 322] width 182 height 36
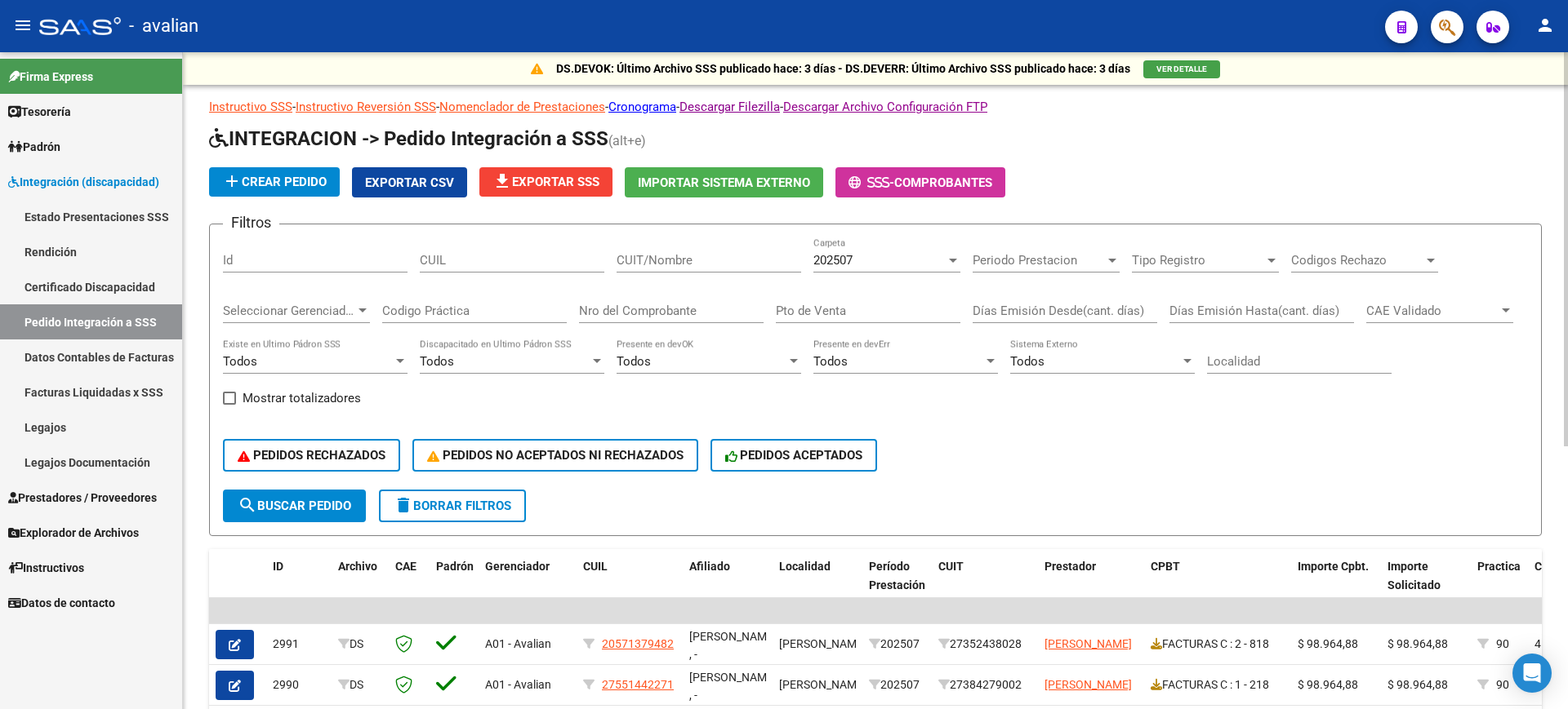
click at [666, 262] on input "CUIT/Nombre" at bounding box center [709, 259] width 185 height 14
paste input "27244172259"
type input "27244172259"
click at [281, 501] on span "search Buscar Pedido" at bounding box center [294, 505] width 113 height 14
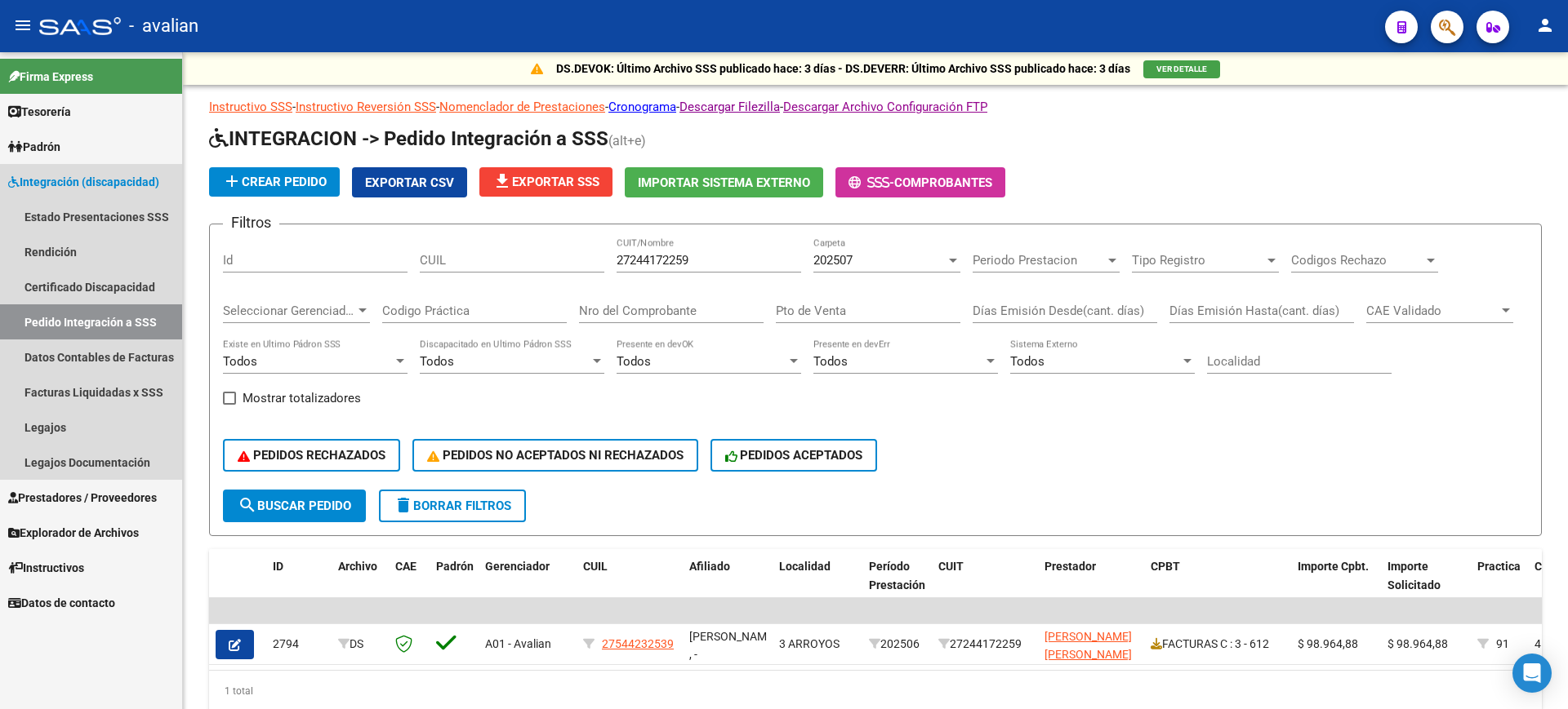
click at [61, 175] on span "Integración (discapacidad)" at bounding box center [83, 182] width 151 height 18
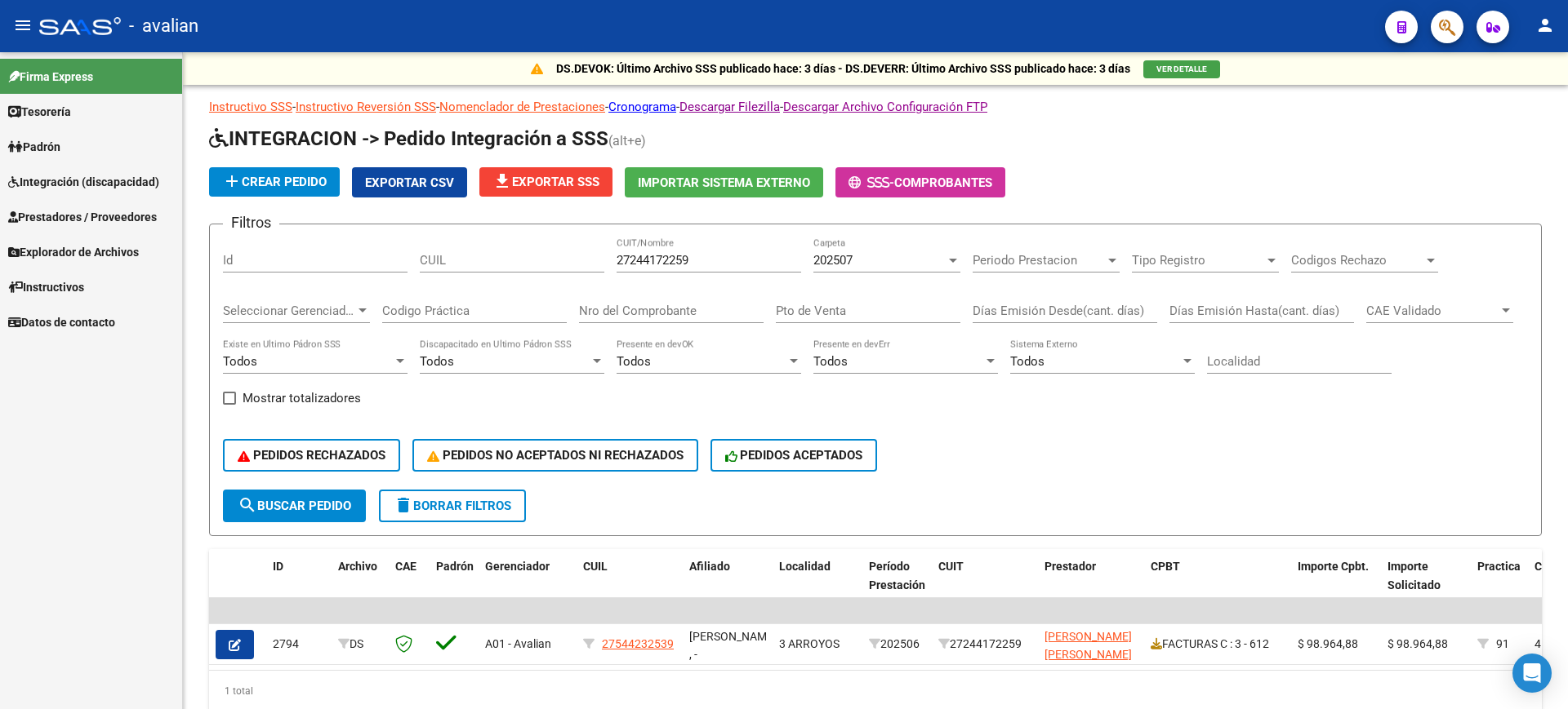
click at [67, 209] on span "Prestadores / Proveedores" at bounding box center [82, 217] width 149 height 18
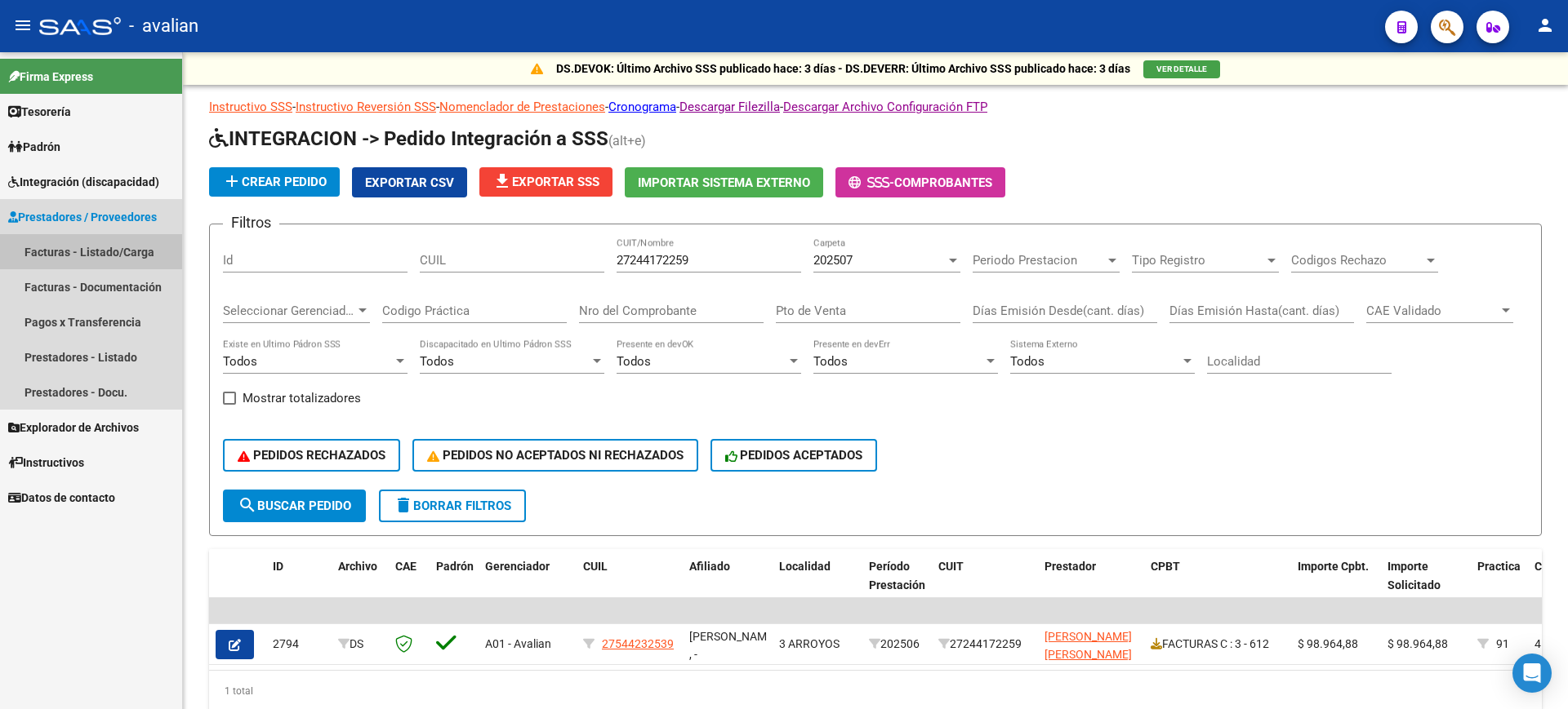
click at [78, 247] on link "Facturas - Listado/Carga" at bounding box center [90, 252] width 182 height 36
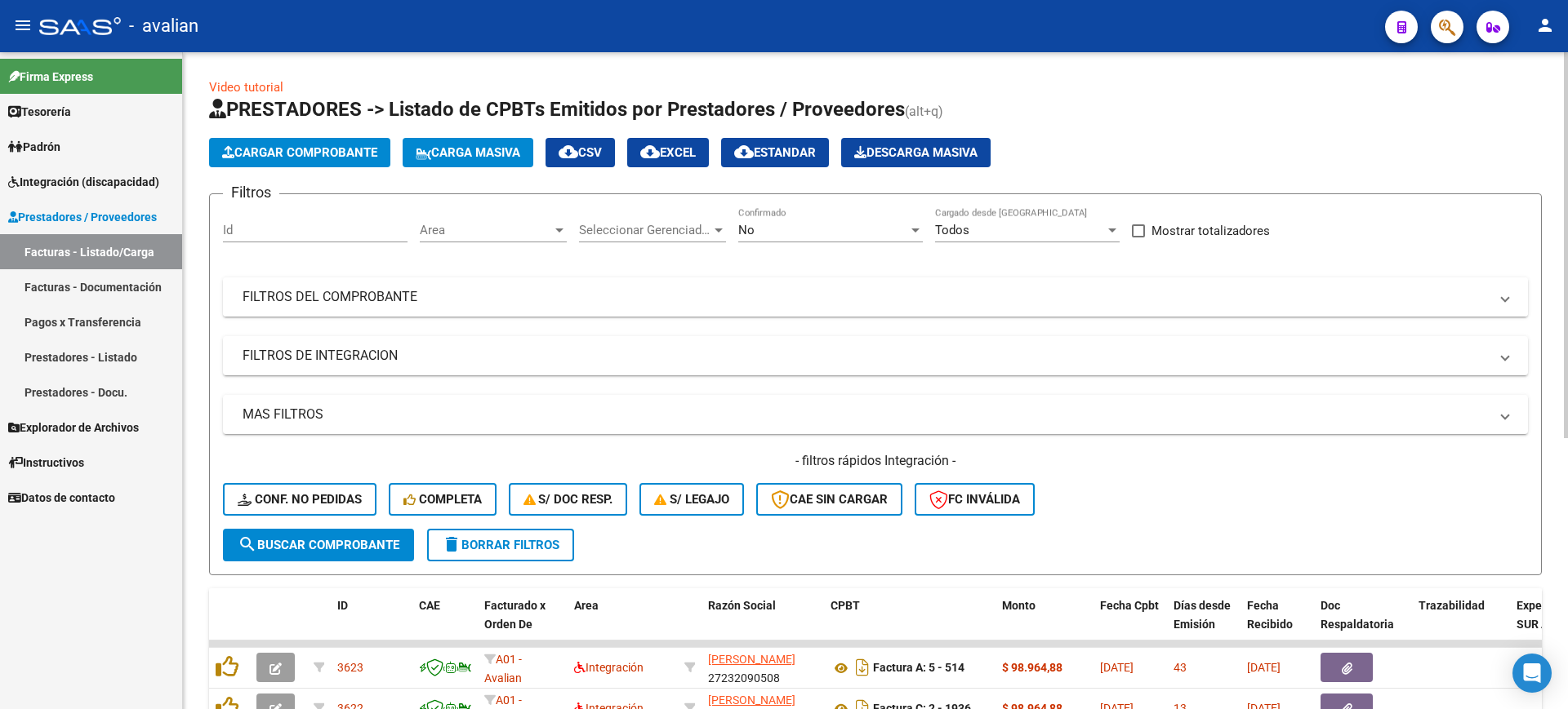
click at [884, 296] on mat-panel-title "FILTROS DEL COMPROBANTE" at bounding box center [865, 297] width 1246 height 18
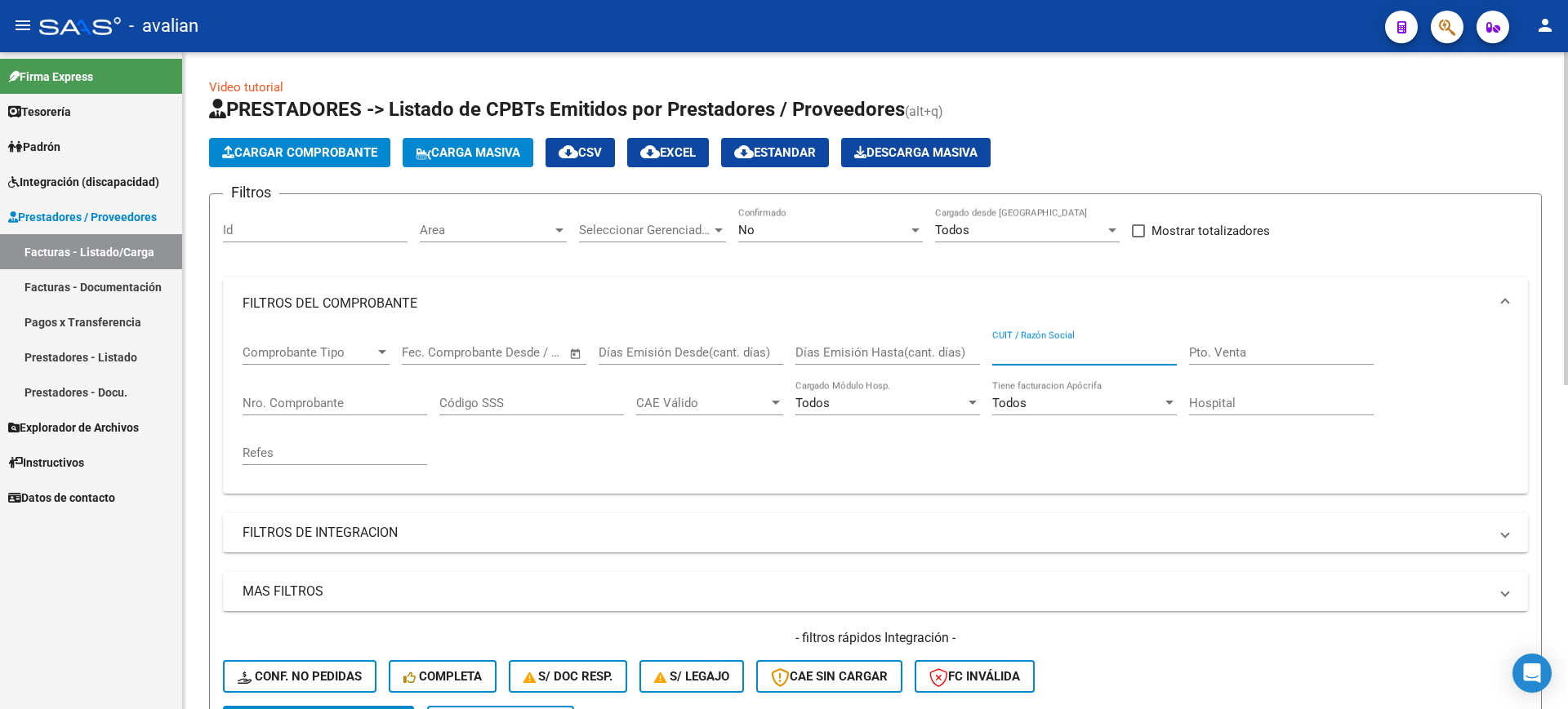
click at [1062, 346] on input "CUIT / Razón Social" at bounding box center [1084, 352] width 185 height 14
paste input "27244172259"
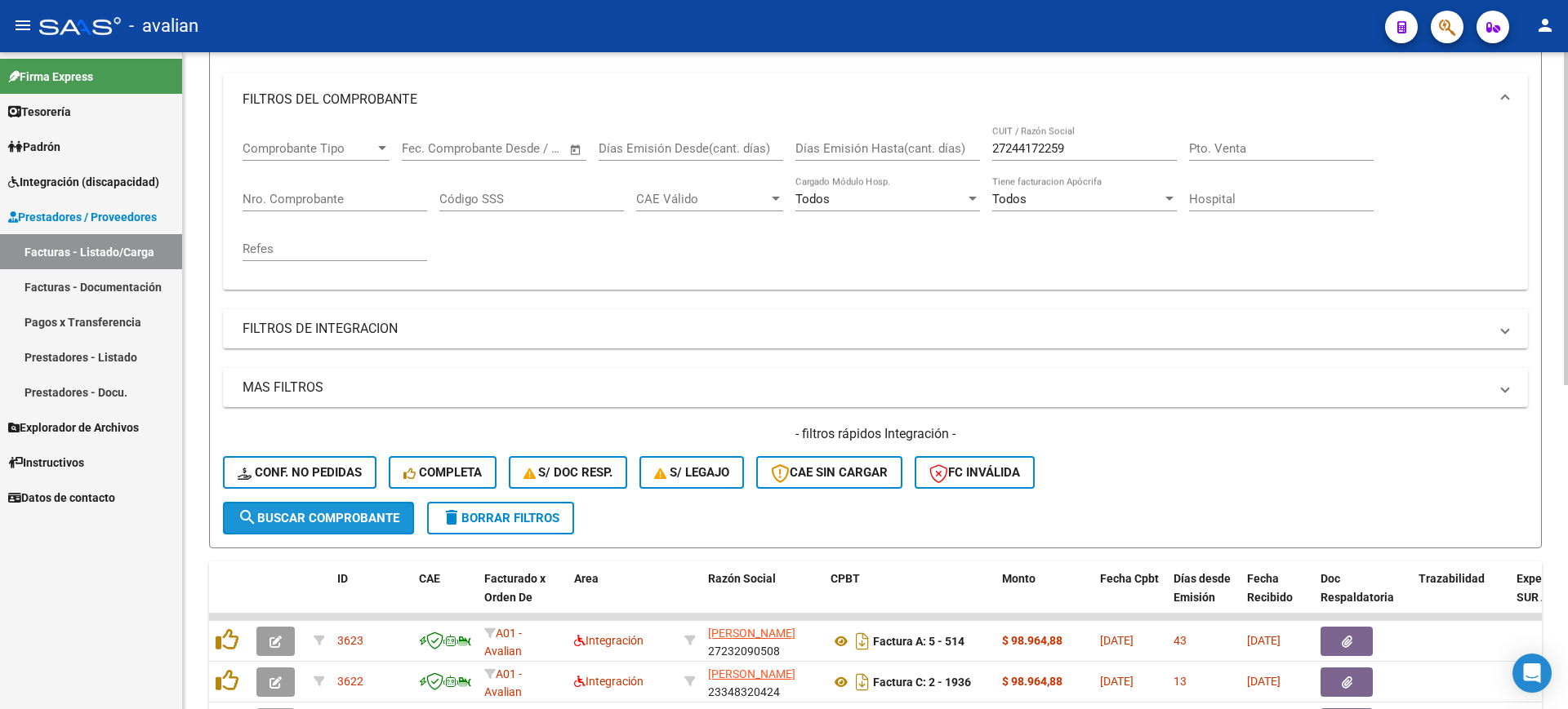
click at [306, 526] on button "search Buscar Comprobante" at bounding box center [318, 518] width 191 height 33
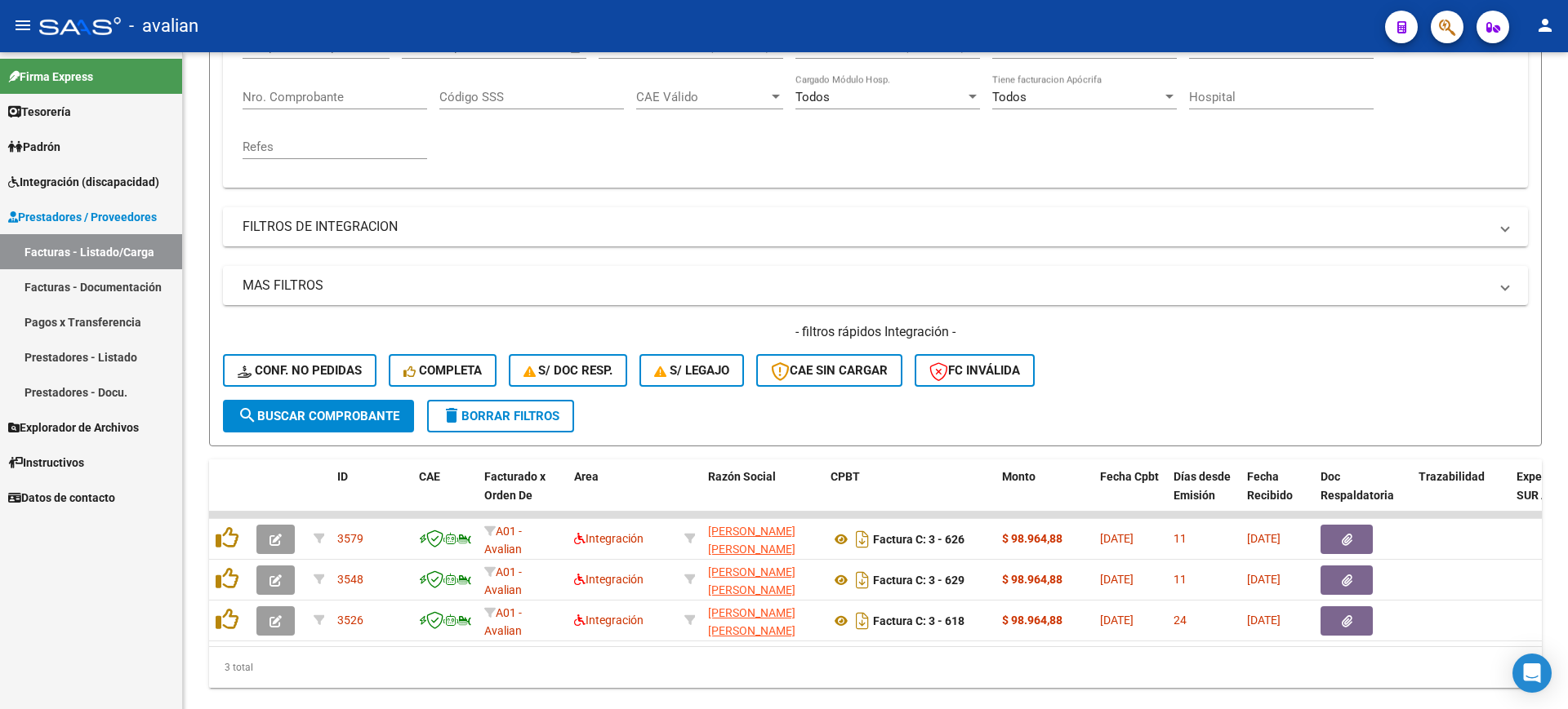
click at [42, 180] on span "Integración (discapacidad)" at bounding box center [83, 182] width 151 height 18
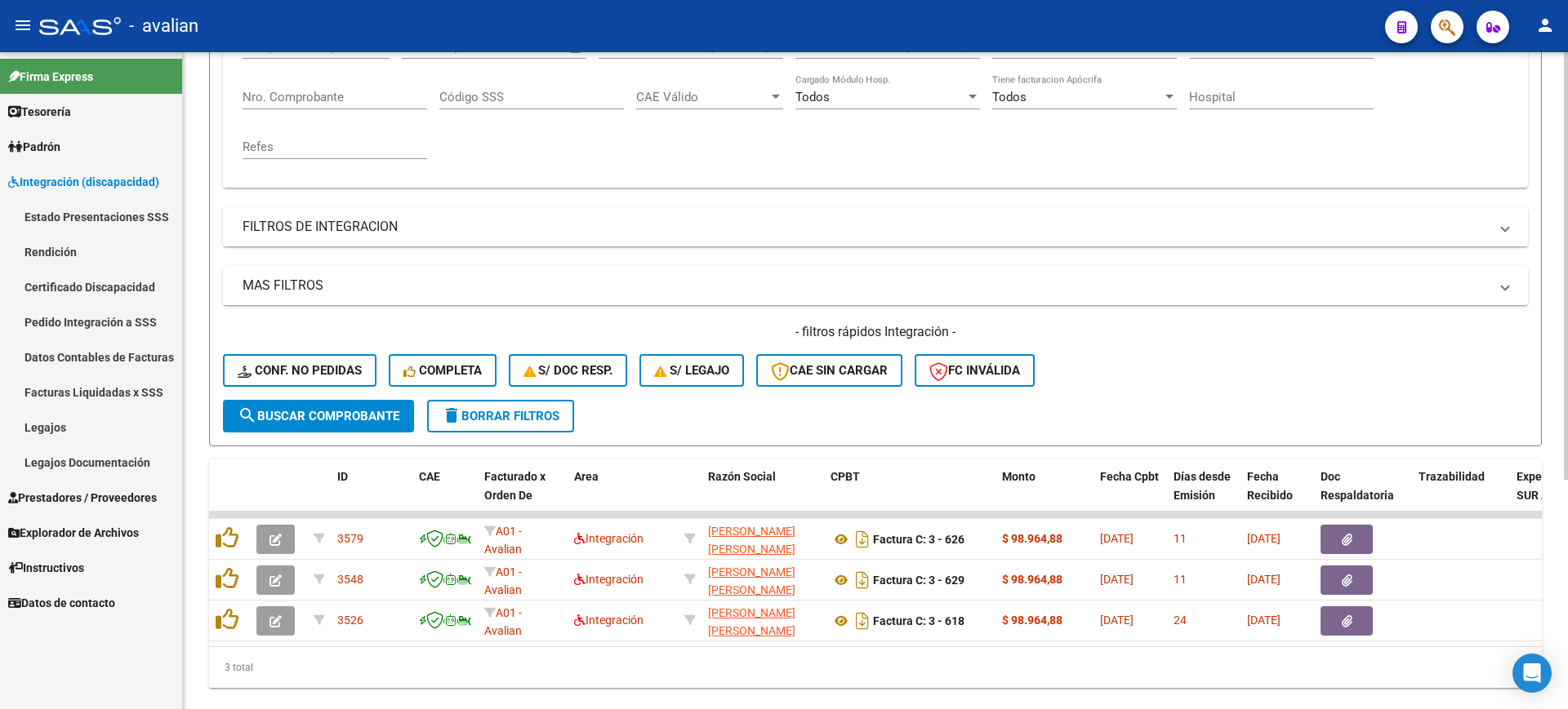
scroll to position [0, 0]
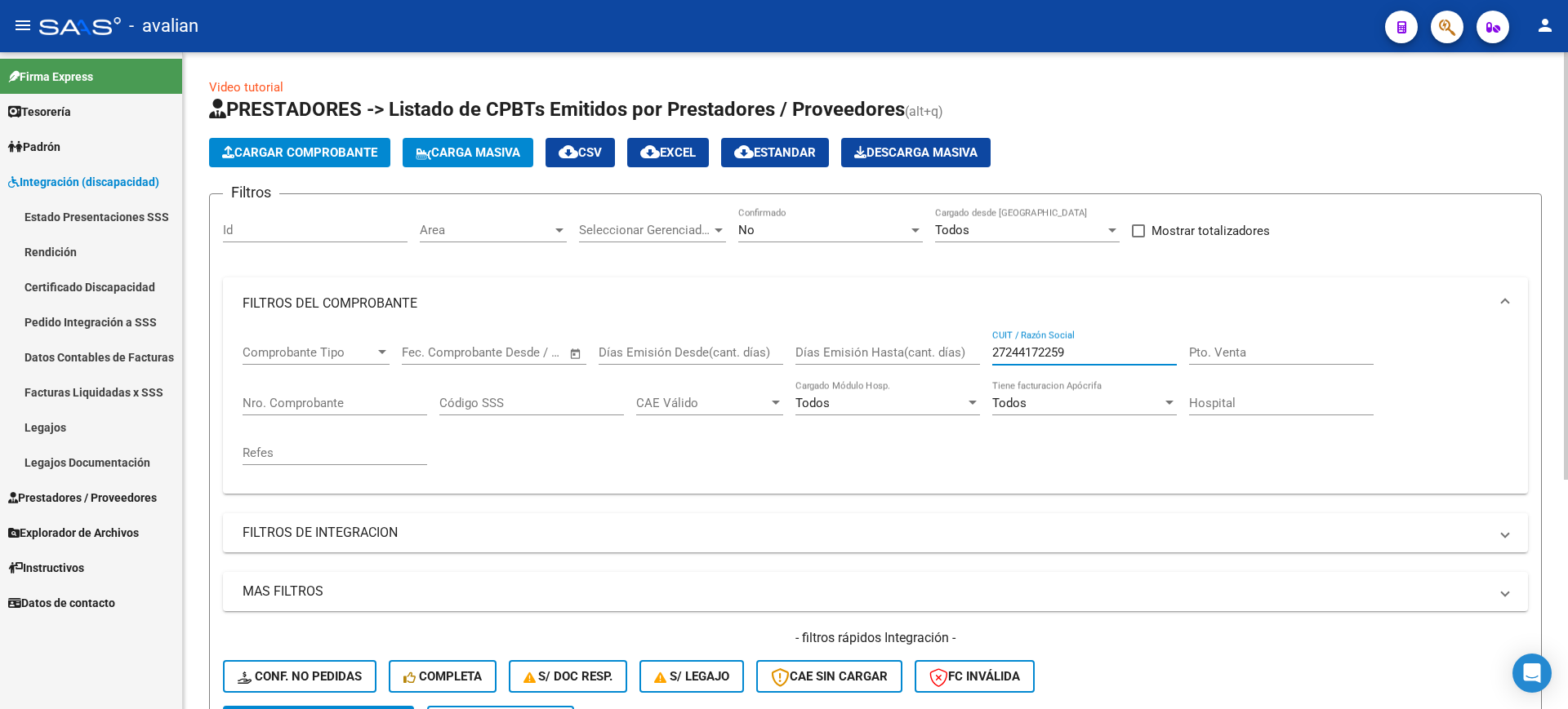
drag, startPoint x: 1078, startPoint y: 357, endPoint x: 891, endPoint y: 356, distance: 187.0
click at [891, 356] on div "Comprobante Tipo Comprobante Tipo Start date – End date Fec. Comprobante Desde …" at bounding box center [875, 404] width 1266 height 151
paste input "413976958"
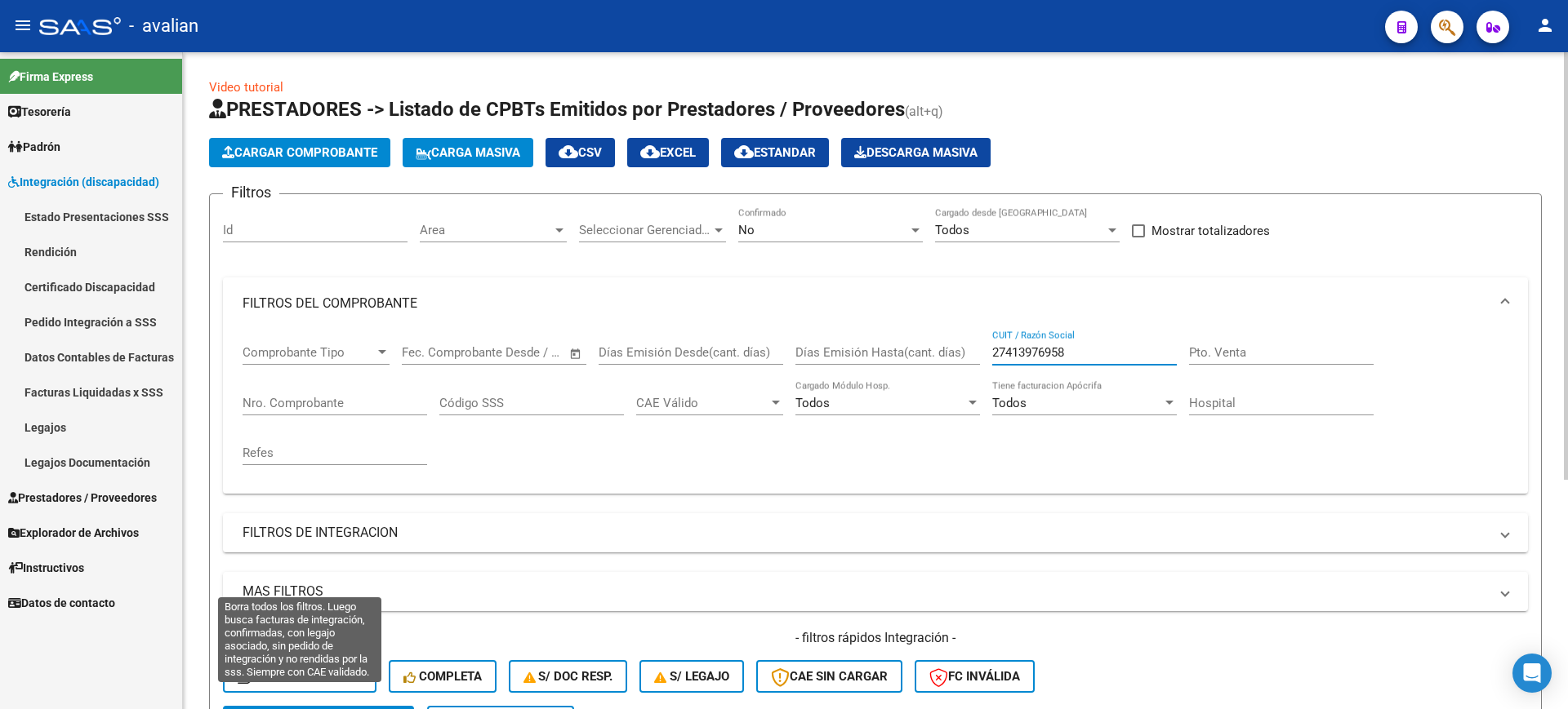
scroll to position [102, 0]
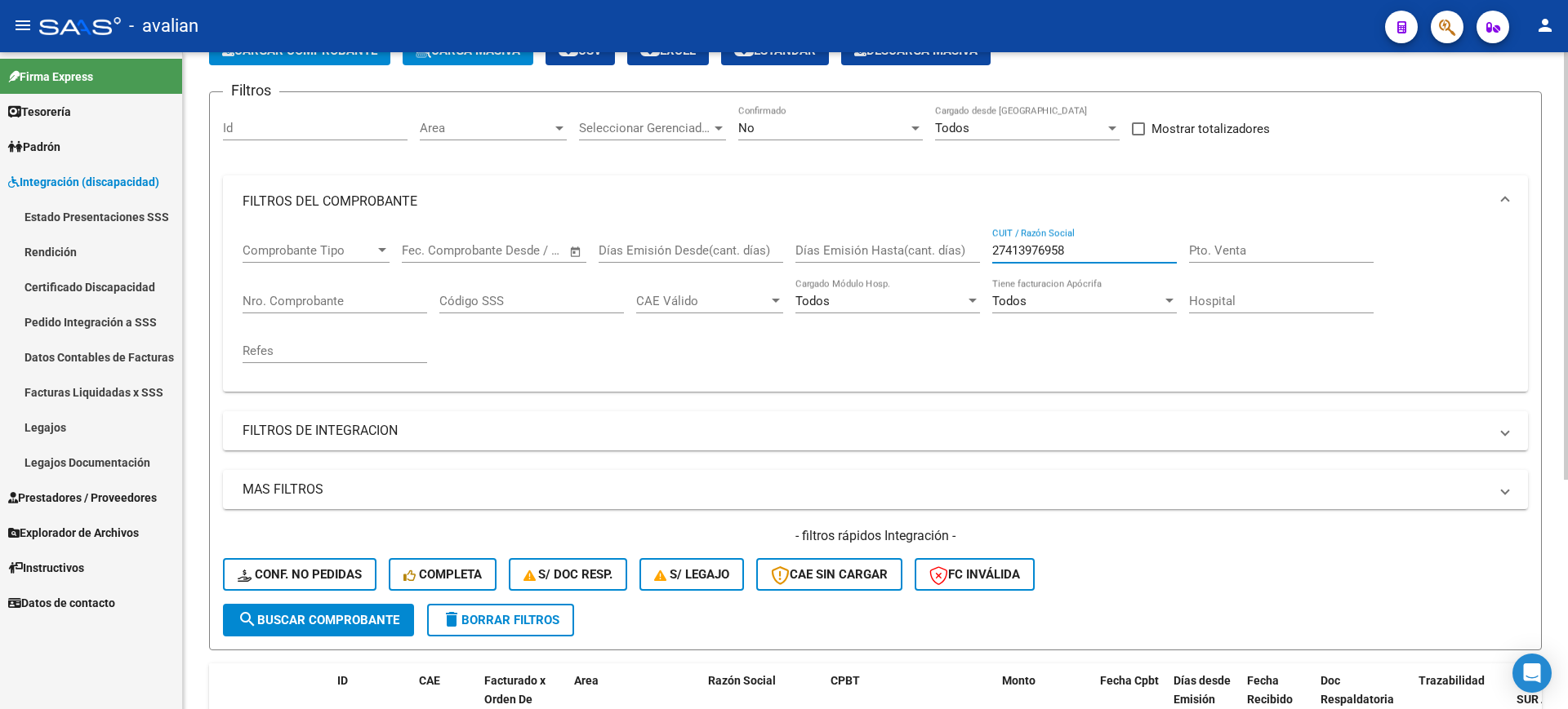
type input "27413976958"
click at [355, 618] on span "search Buscar Comprobante" at bounding box center [318, 620] width 162 height 14
